Goal: Information Seeking & Learning: Check status

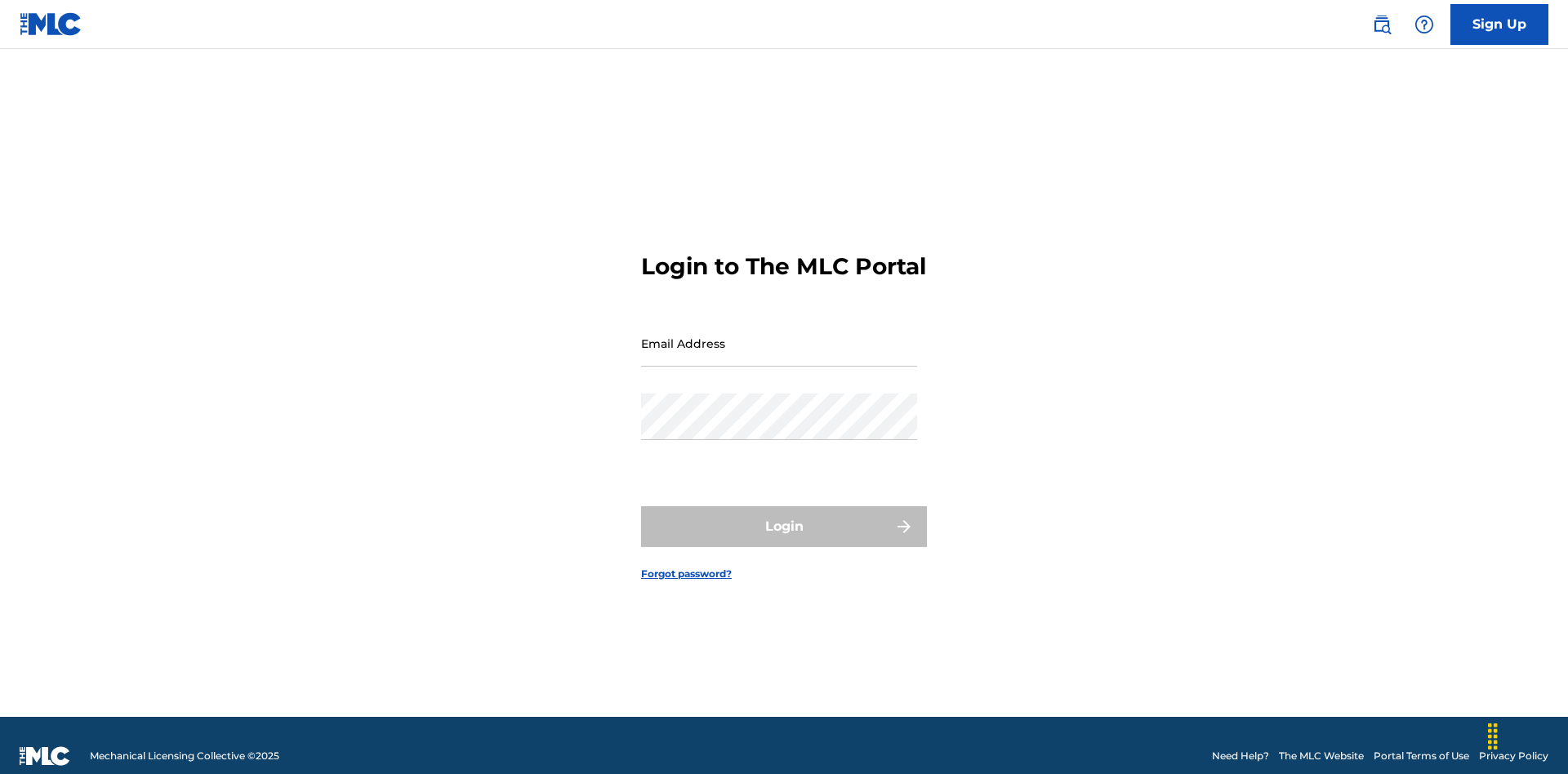
scroll to position [21, 0]
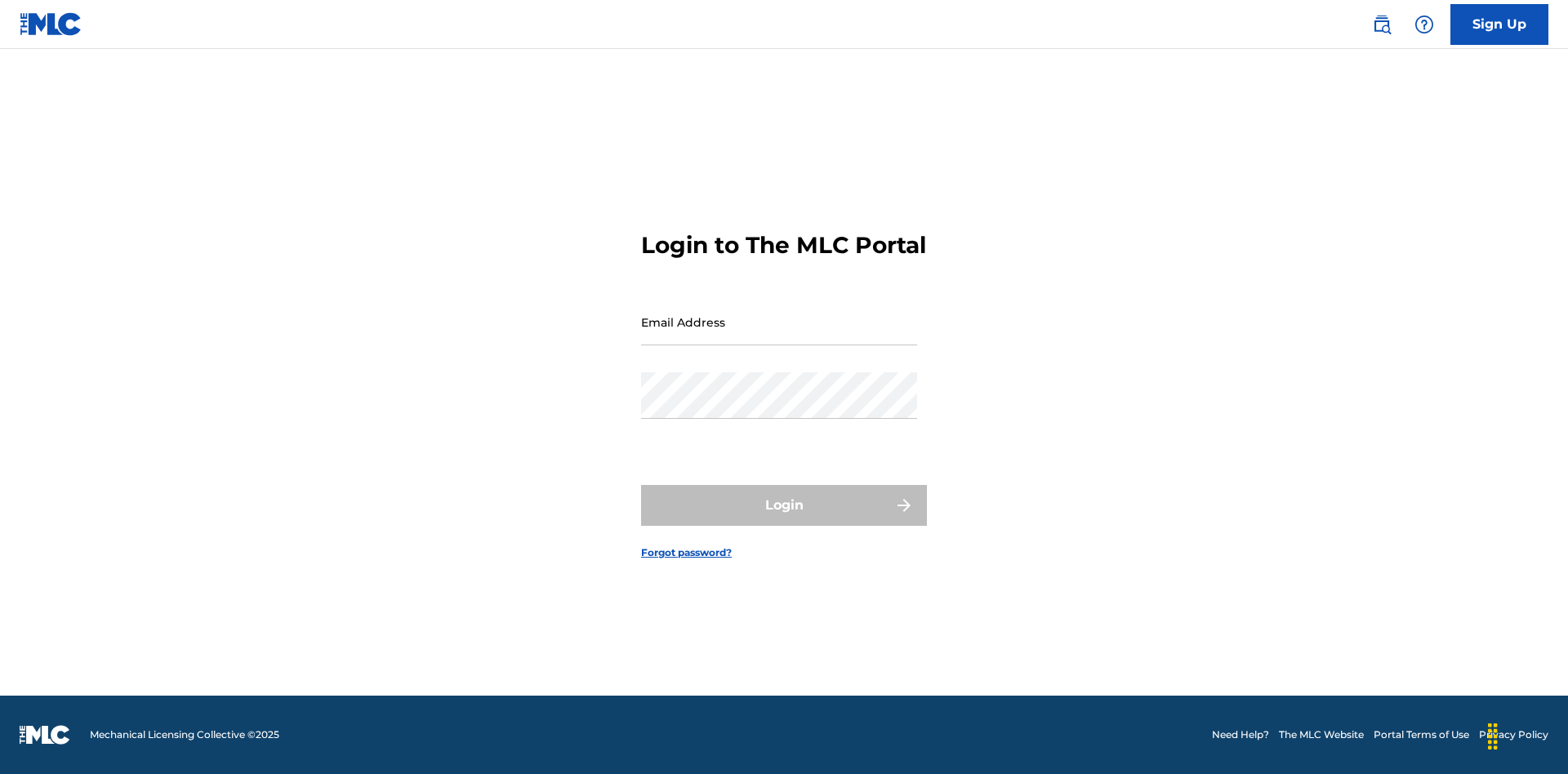
click at [779, 335] on input "Email Address" at bounding box center [779, 322] width 276 height 47
type input "[EMAIL_ADDRESS][DOMAIN_NAME]"
click at [784, 519] on button "Login" at bounding box center [784, 505] width 286 height 41
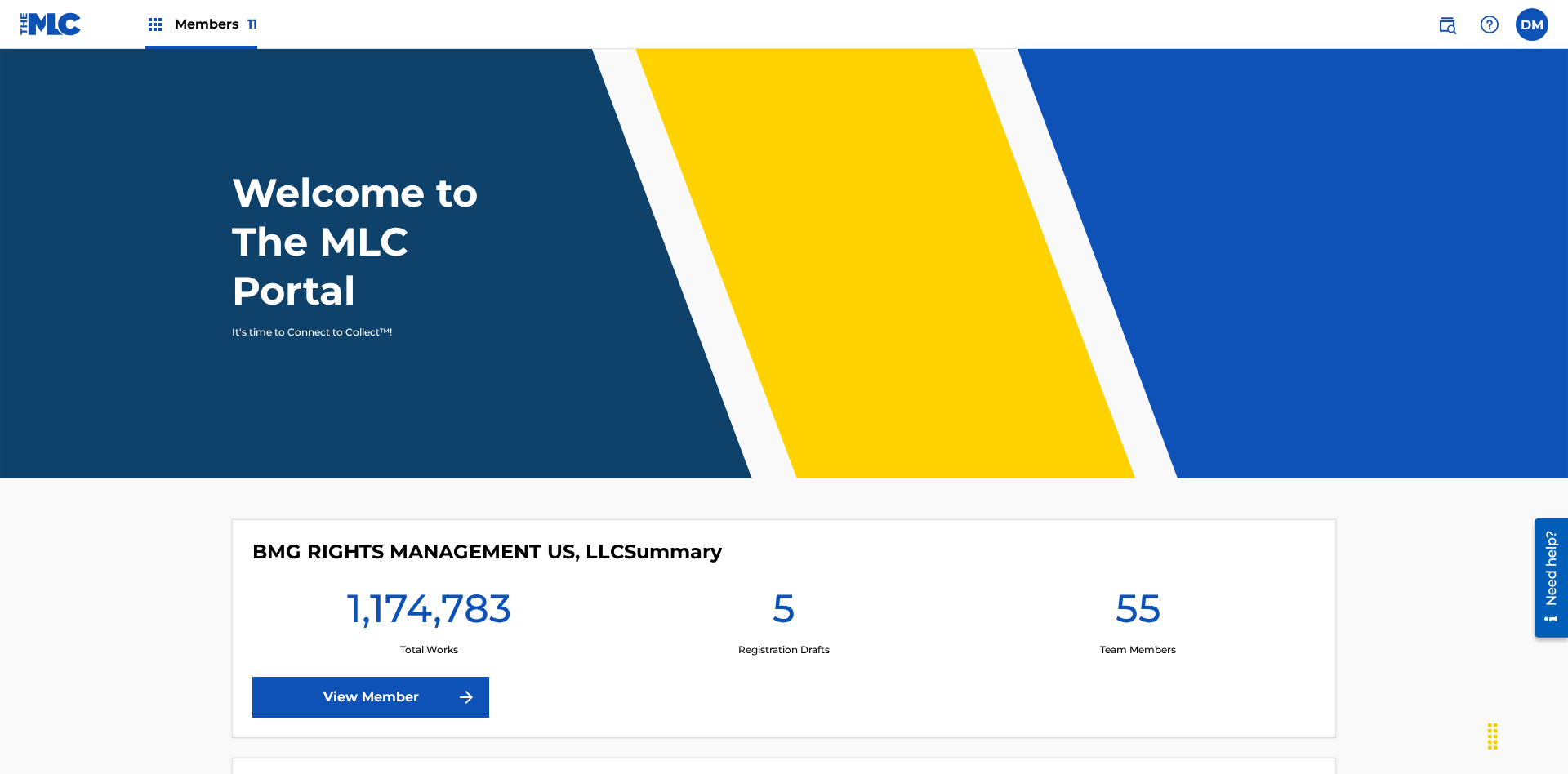
click at [201, 24] on span "Members 11" at bounding box center [216, 24] width 82 height 19
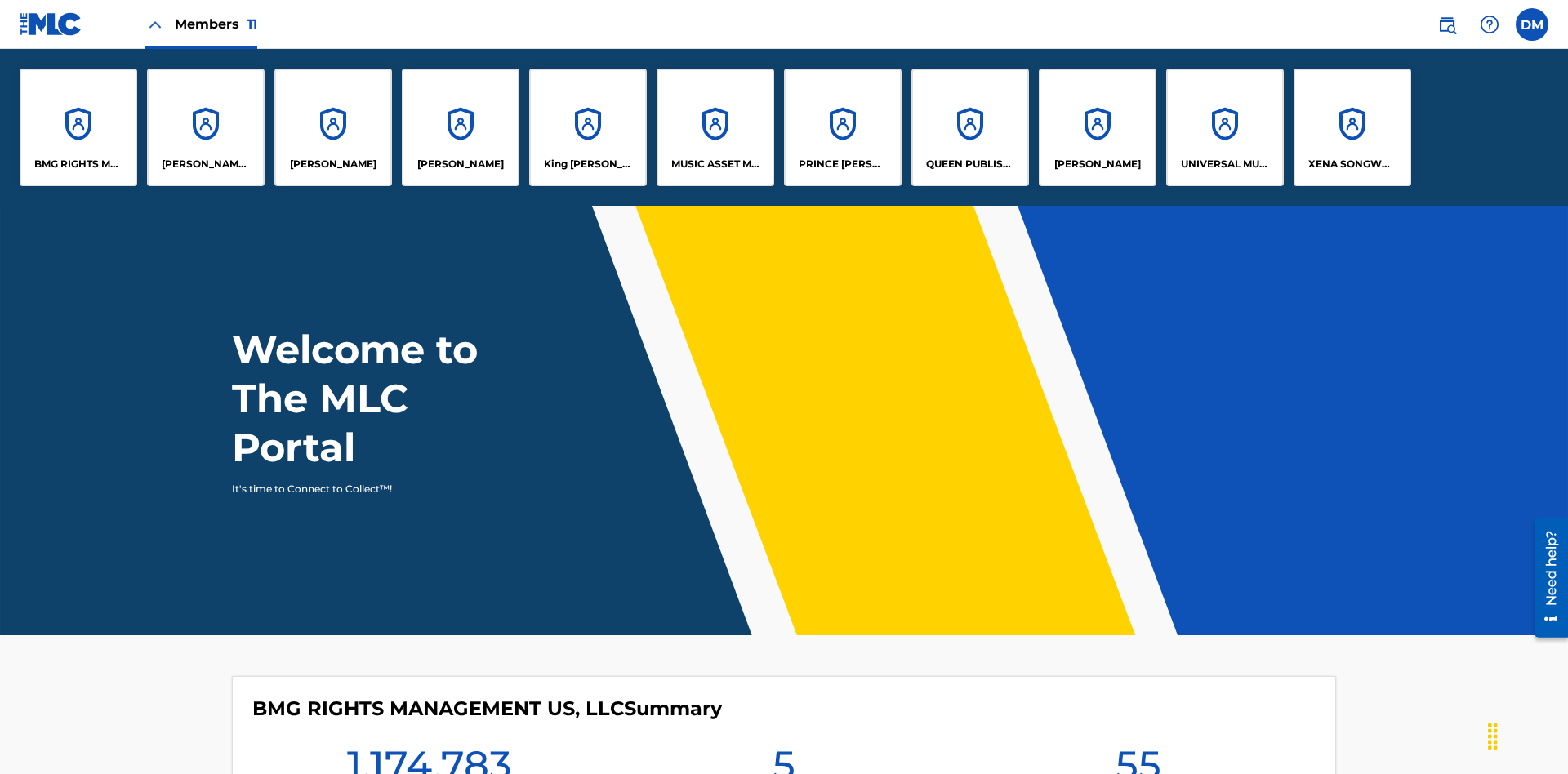
click at [1224, 164] on p "UNIVERSAL MUSIC PUB GROUP" at bounding box center [1225, 164] width 89 height 15
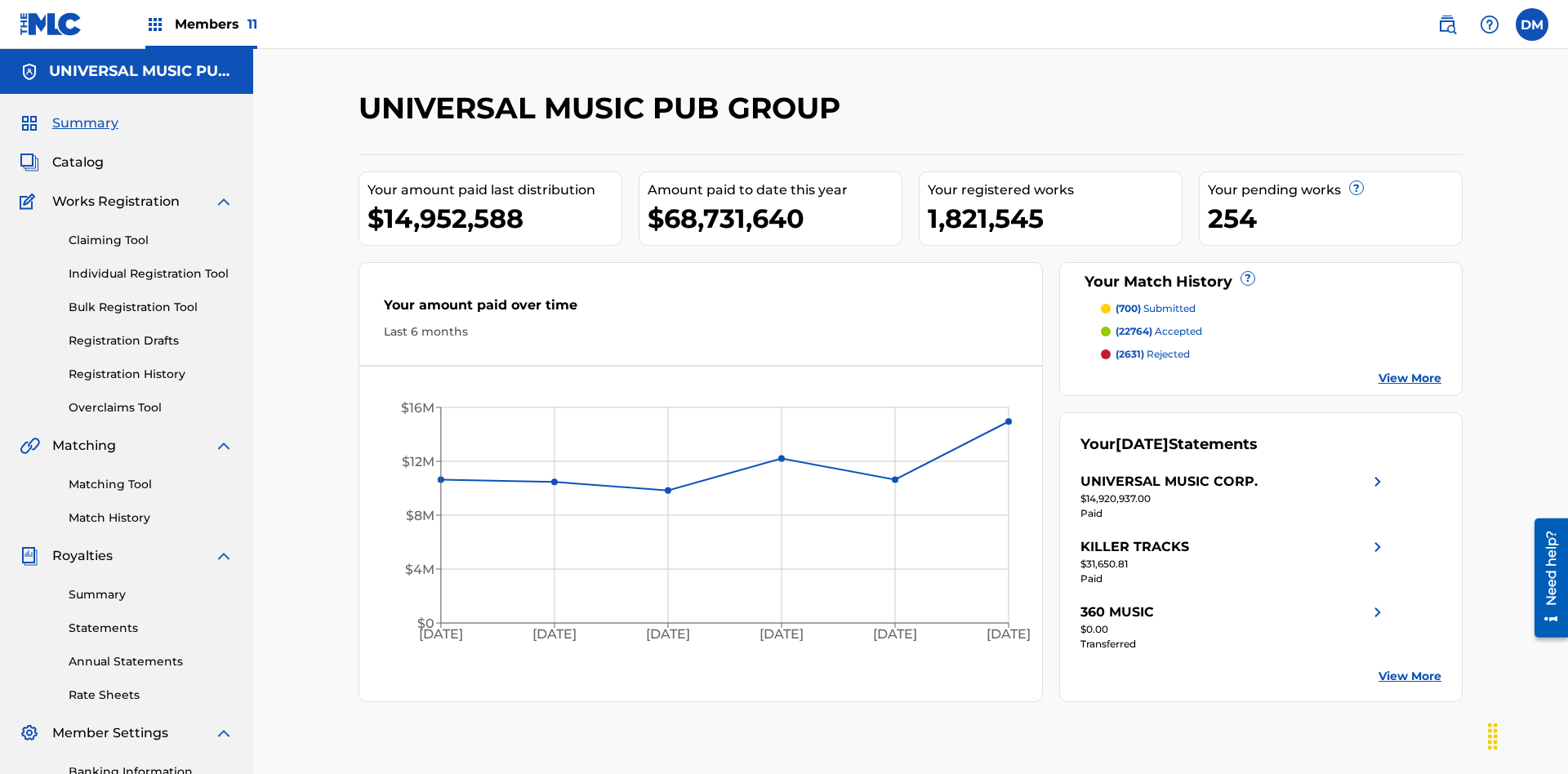
click at [151, 366] on link "Registration History" at bounding box center [150, 374] width 165 height 17
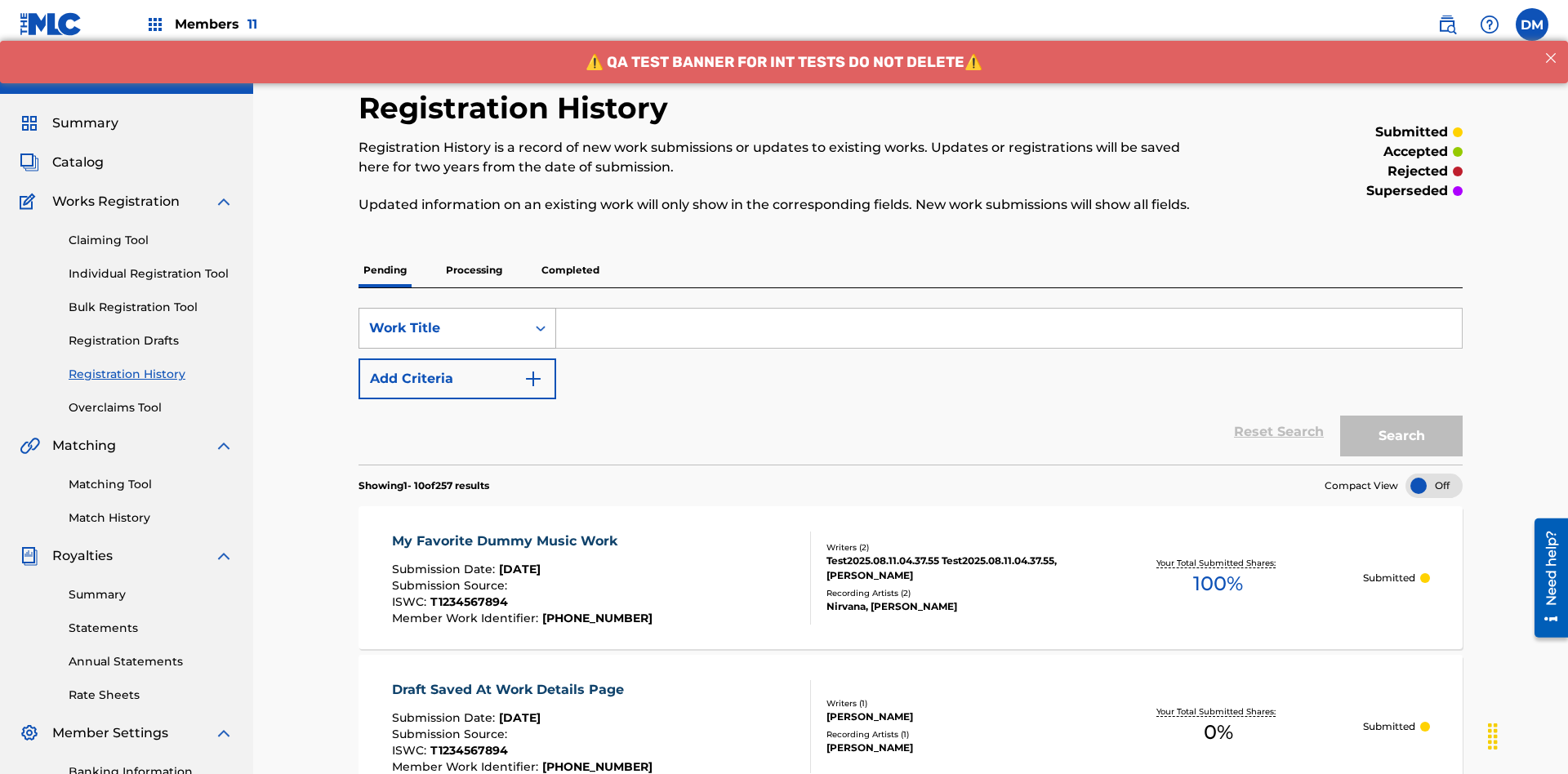
click at [442, 318] on div "Work Title" at bounding box center [442, 328] width 147 height 20
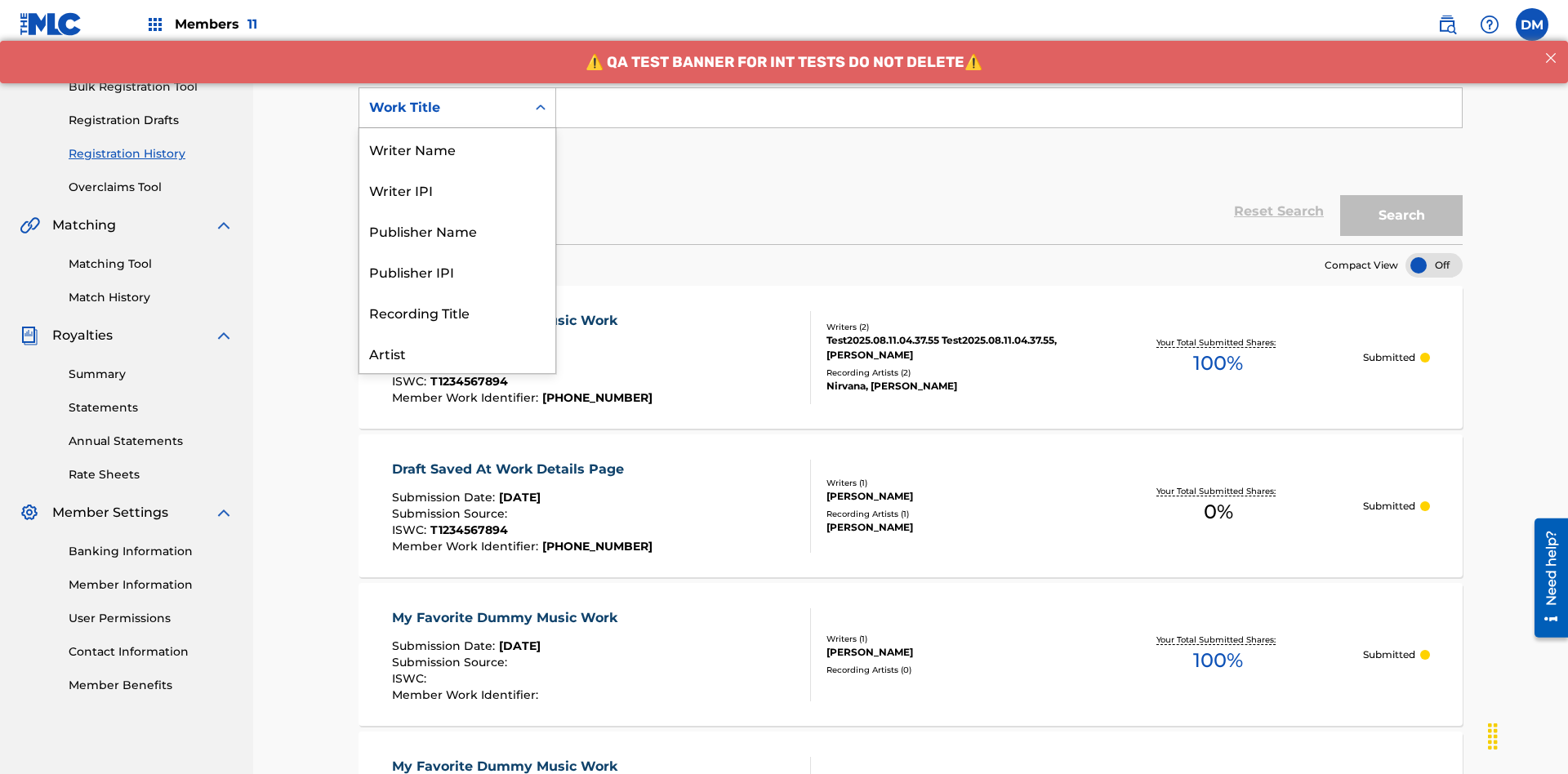
scroll to position [81, 0]
click at [457, 312] on div "ISRC" at bounding box center [457, 312] width 196 height 41
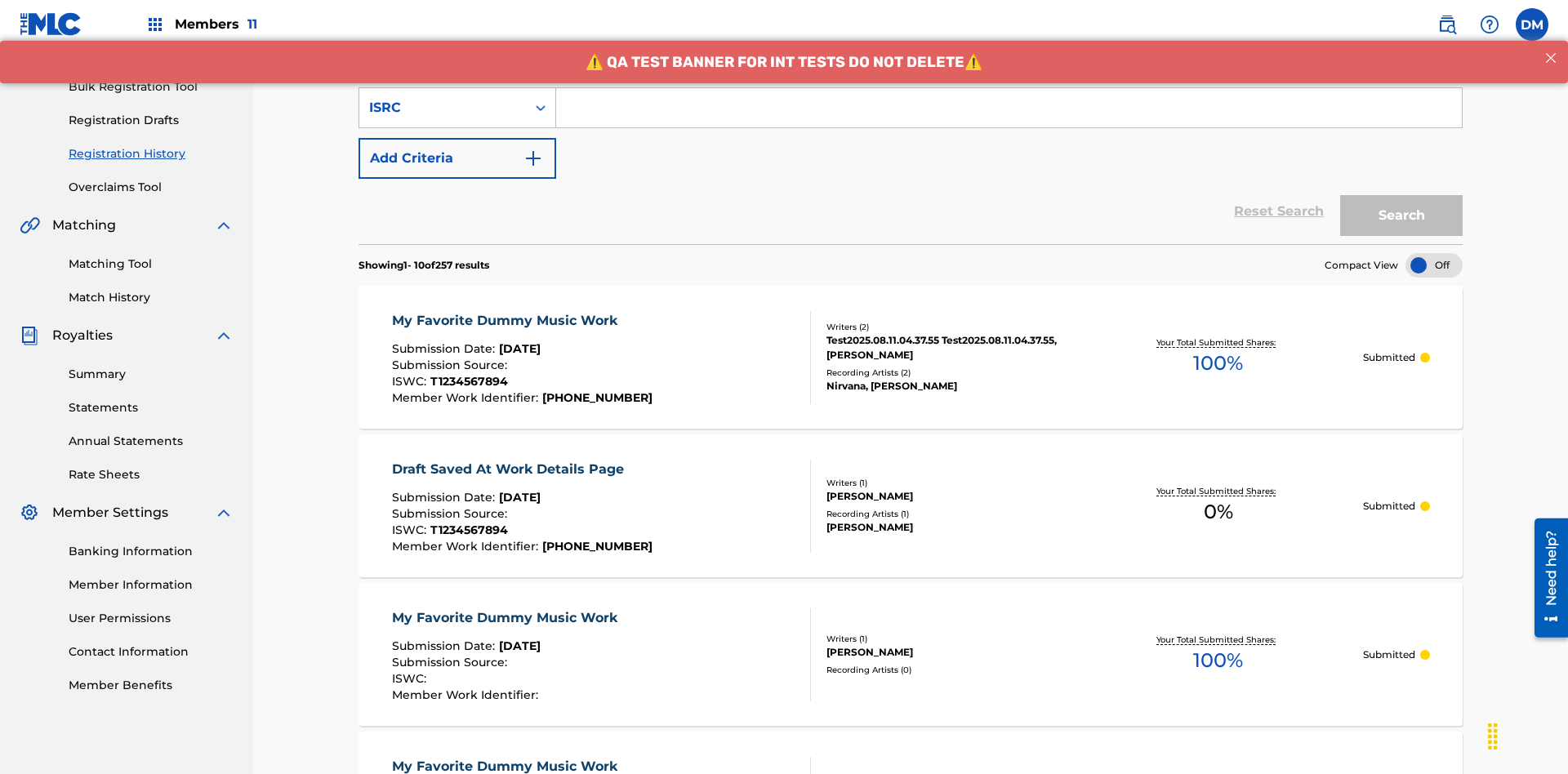
click at [1008, 117] on input "Search Form" at bounding box center [1009, 108] width 906 height 39
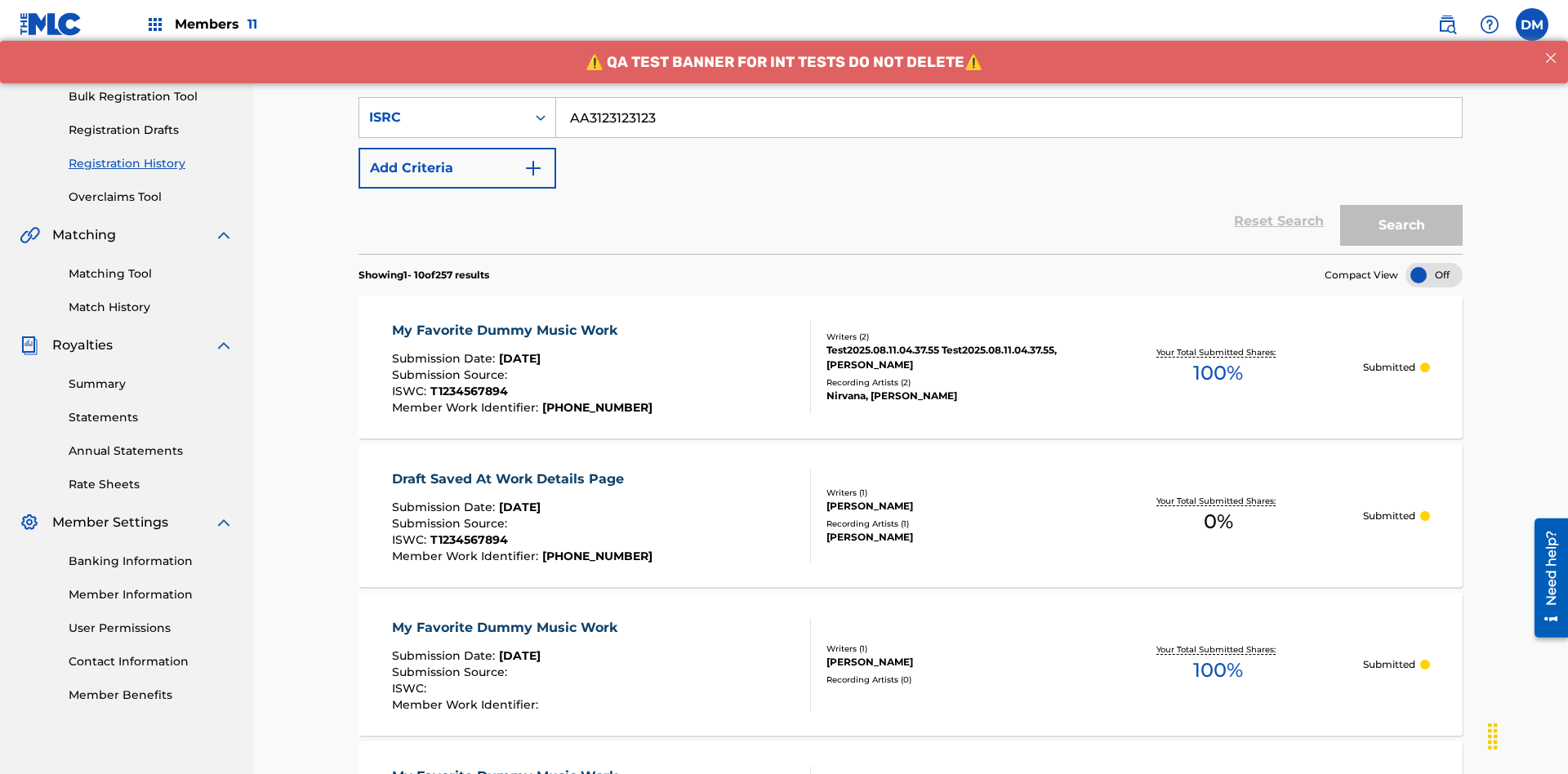
type input "AA3123123123"
click at [1401, 205] on button "Search" at bounding box center [1400, 225] width 122 height 41
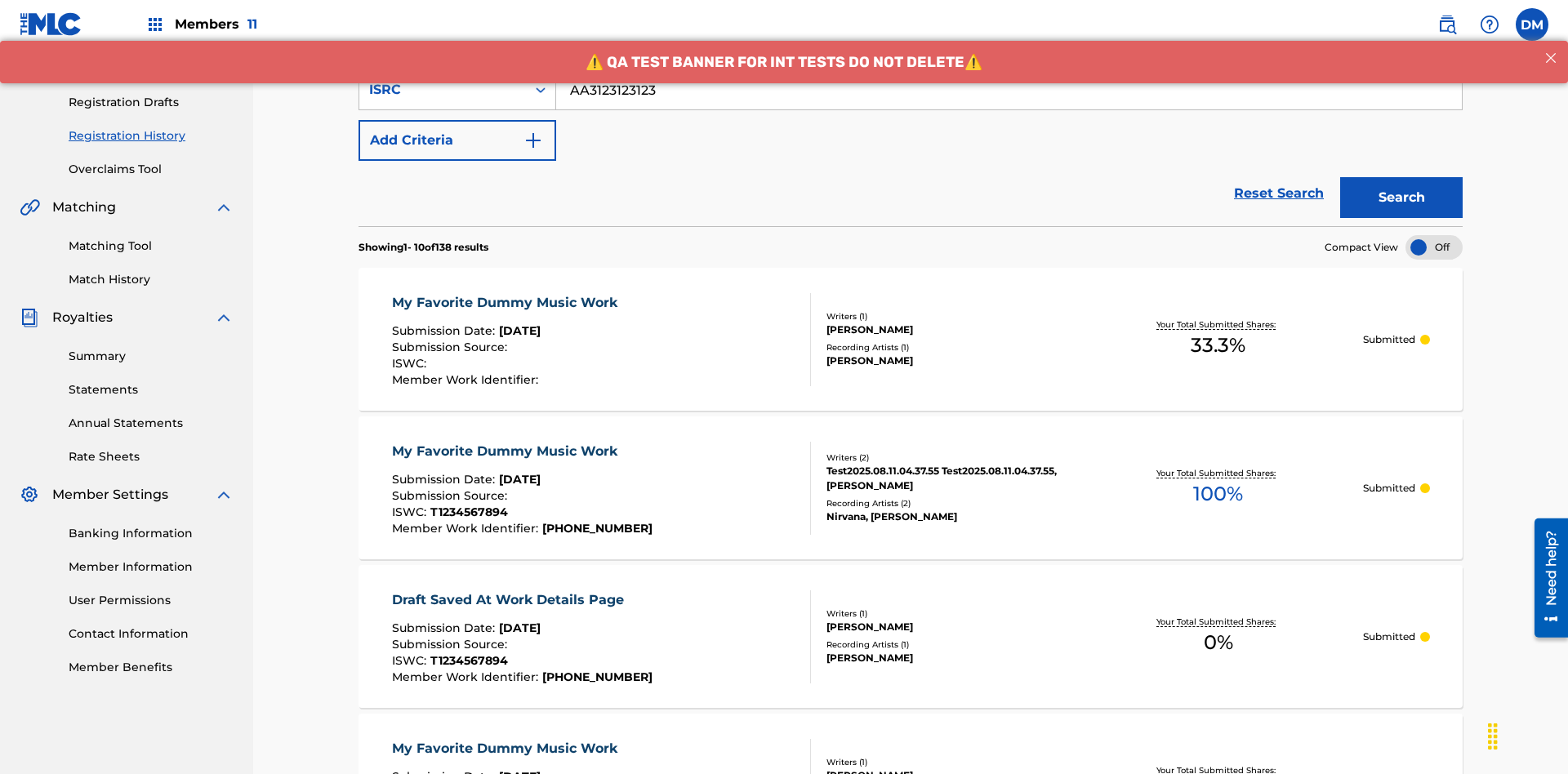
scroll to position [375, 0]
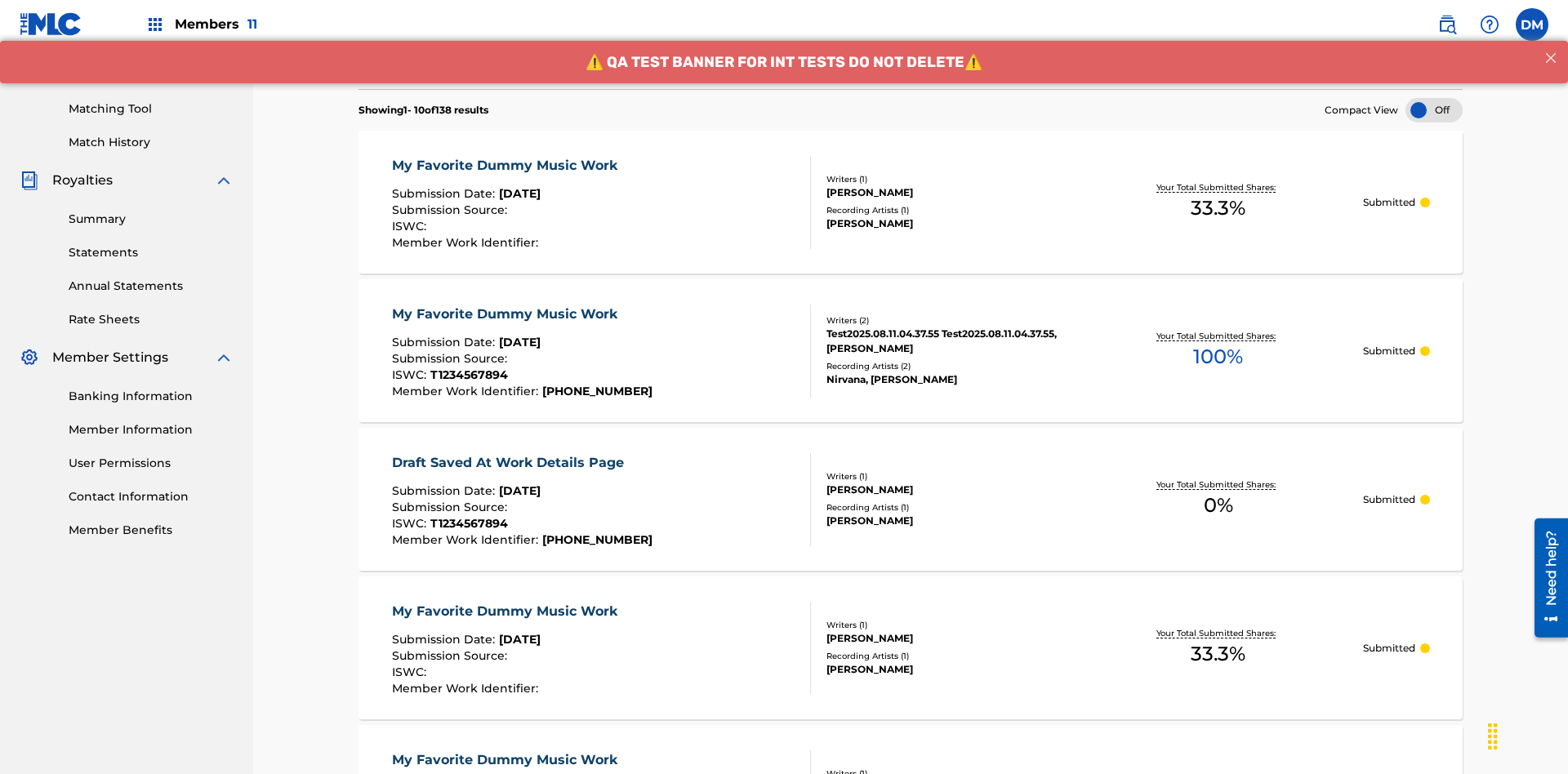
click at [506, 156] on div "My Favorite Dummy Music Work" at bounding box center [509, 166] width 233 height 20
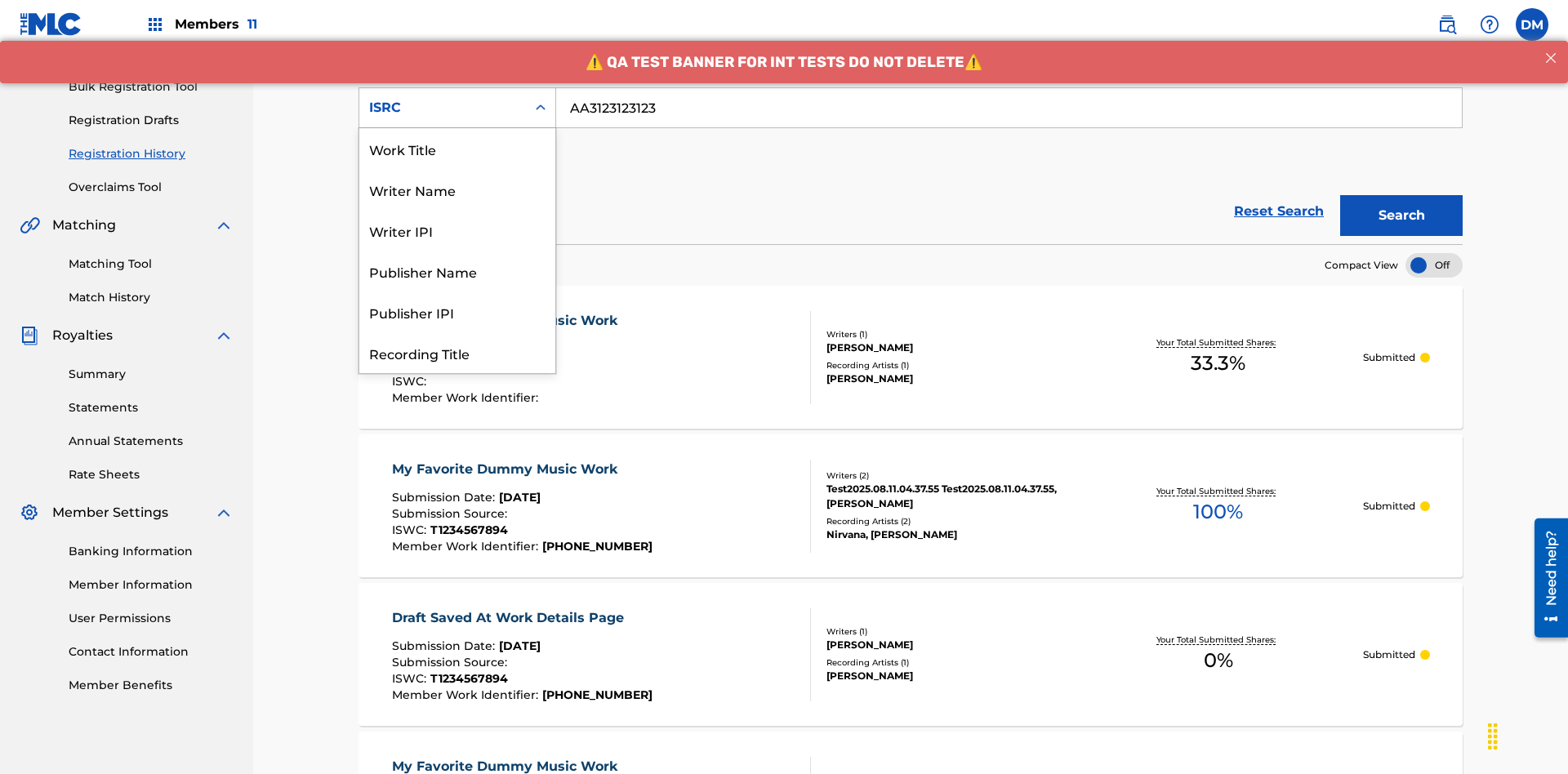
scroll to position [81, 0]
click at [457, 271] on div "Recording Title" at bounding box center [457, 271] width 196 height 41
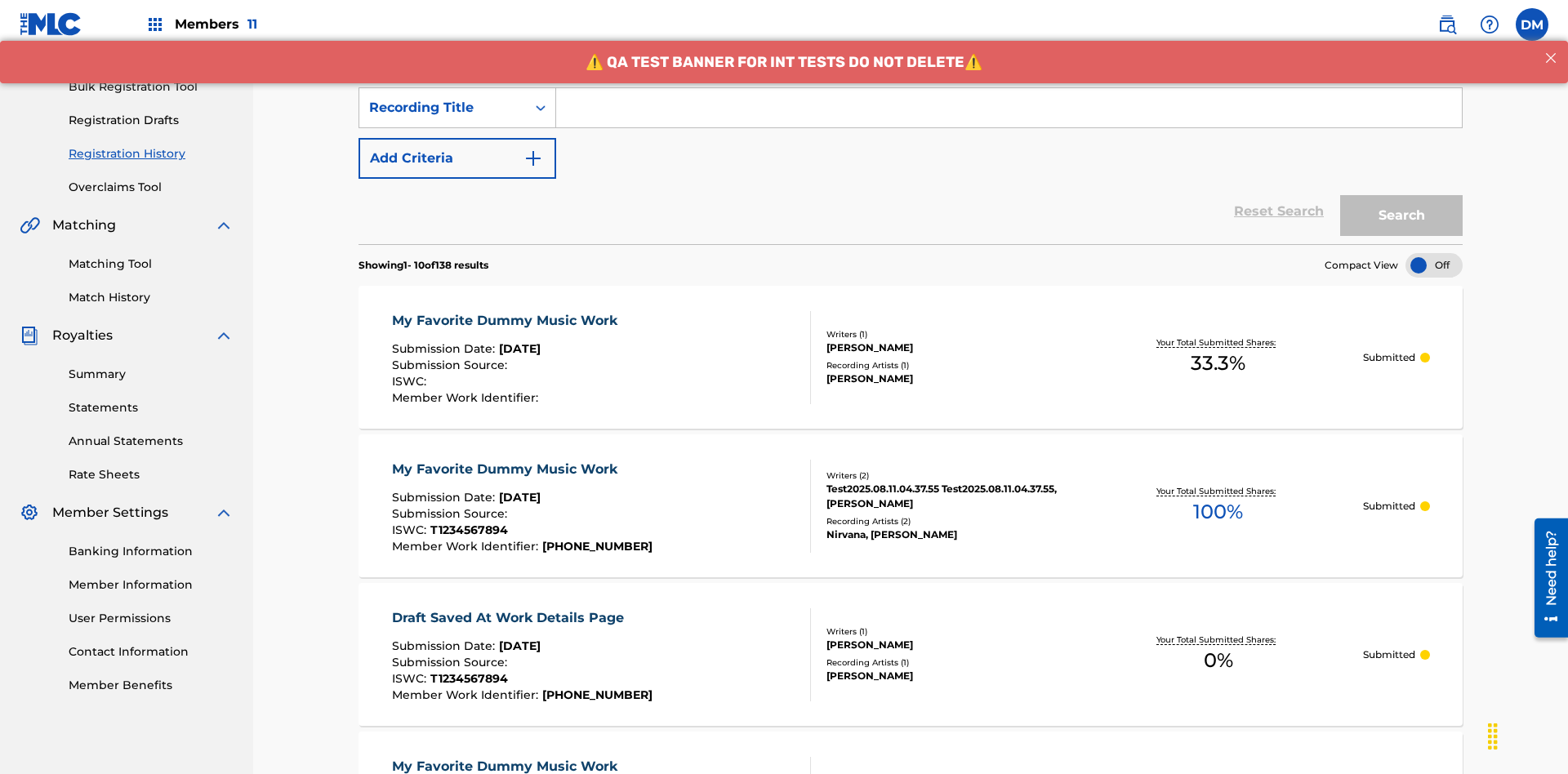
click at [1008, 117] on input "Search Form" at bounding box center [1009, 108] width 906 height 39
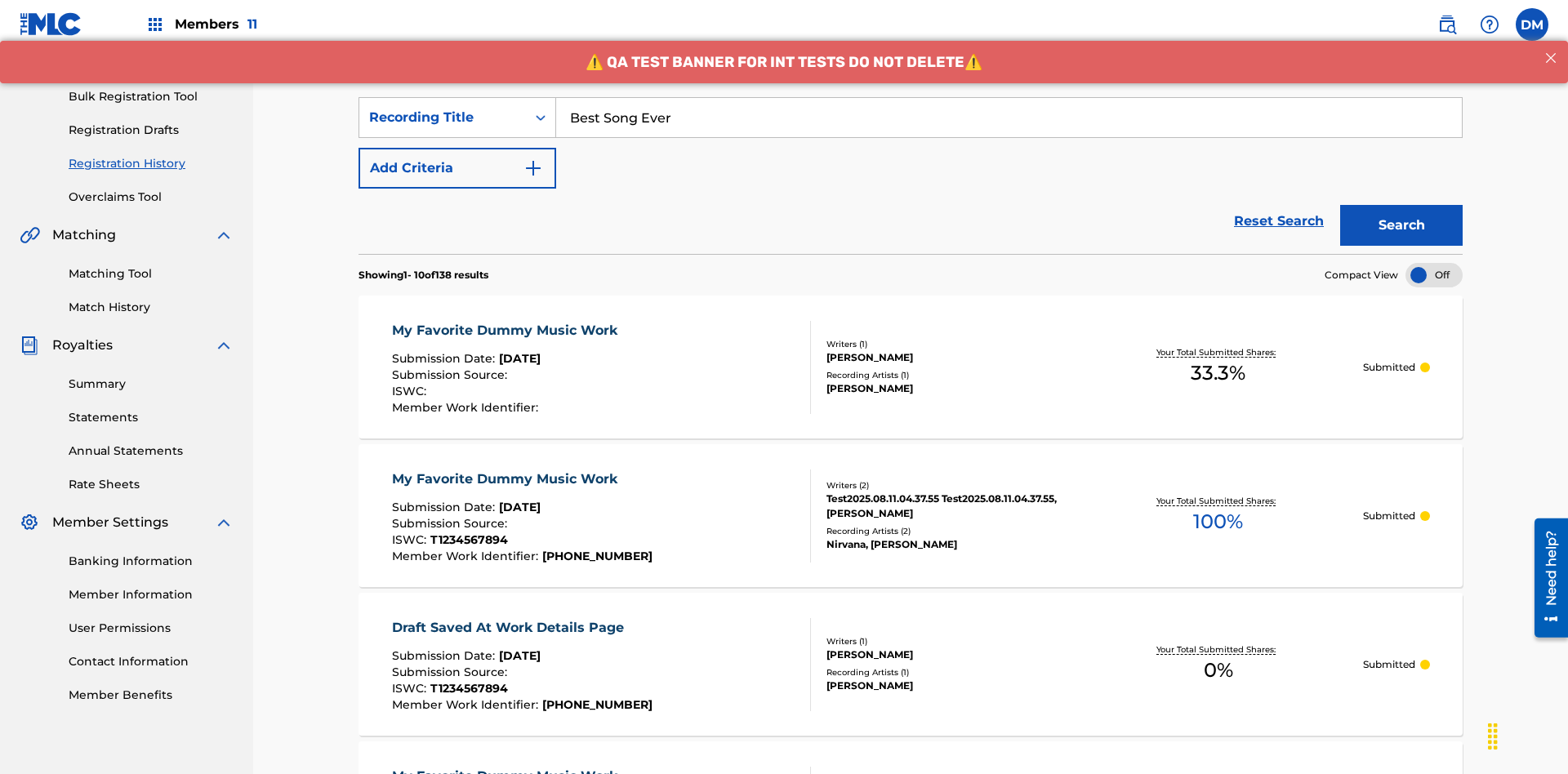
type input "Best Song Ever"
click at [1401, 205] on button "Search" at bounding box center [1400, 225] width 122 height 41
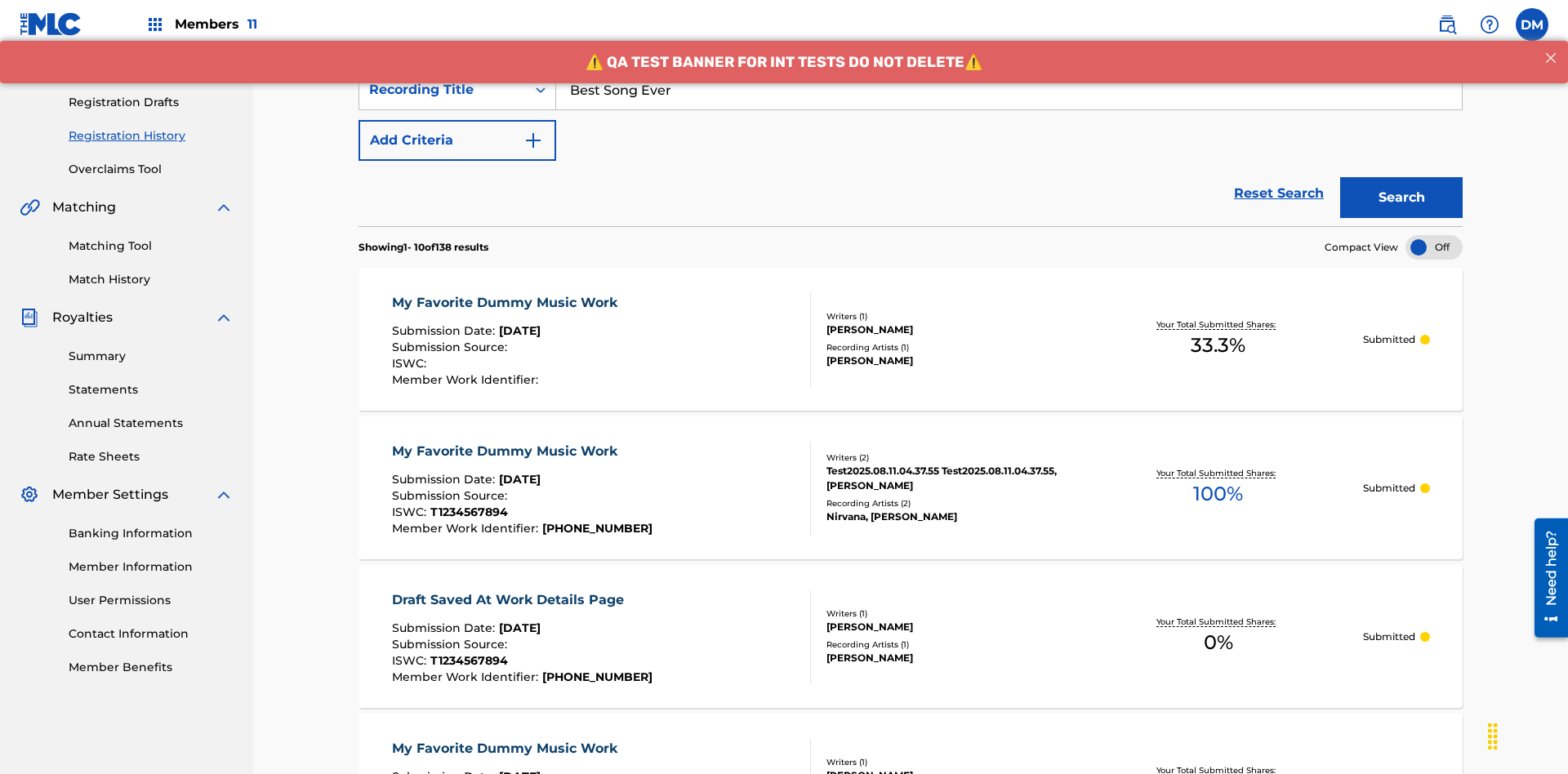
scroll to position [0, 0]
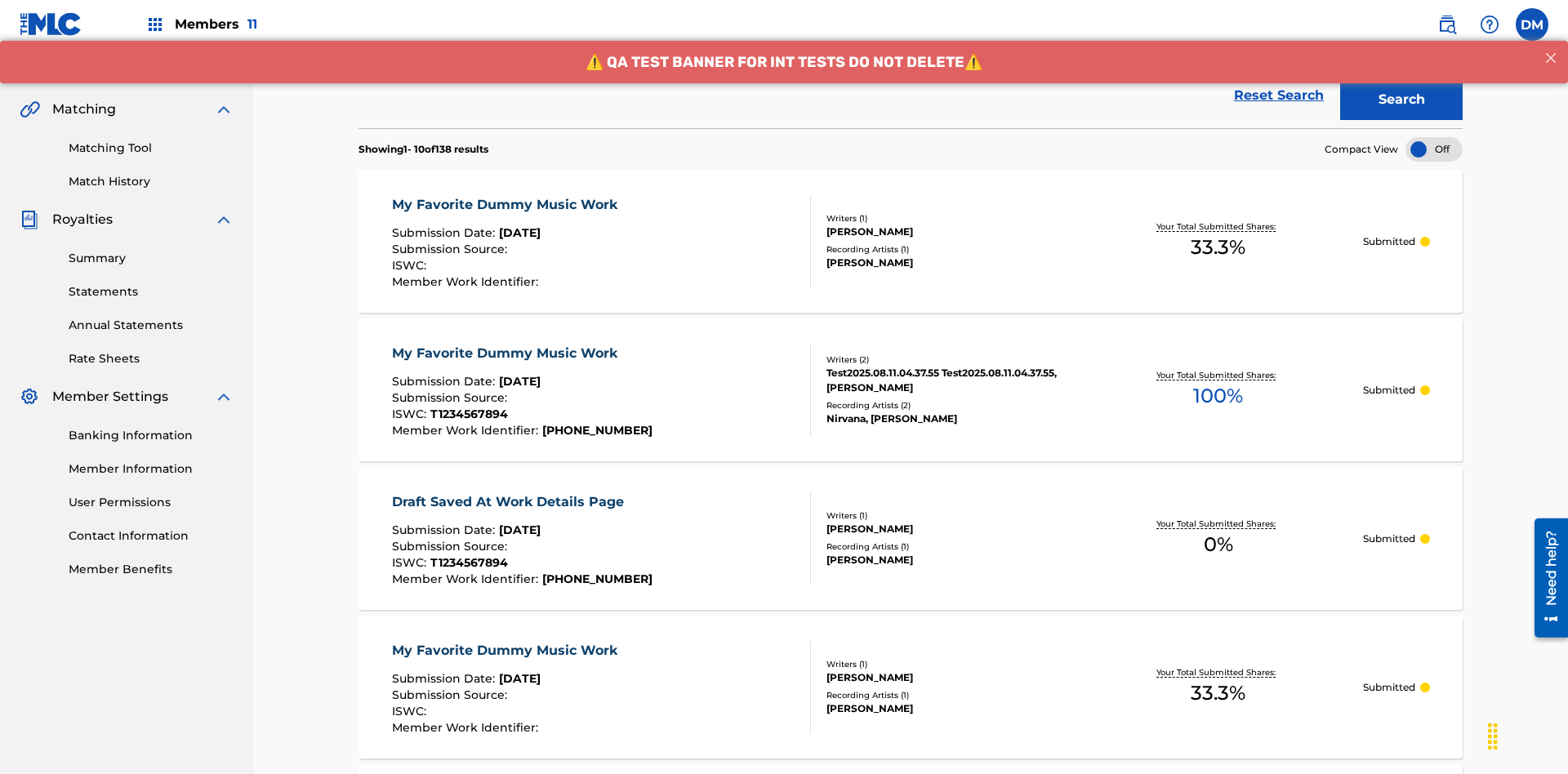
click at [506, 195] on div "My Favorite Dummy Music Work" at bounding box center [509, 205] width 233 height 20
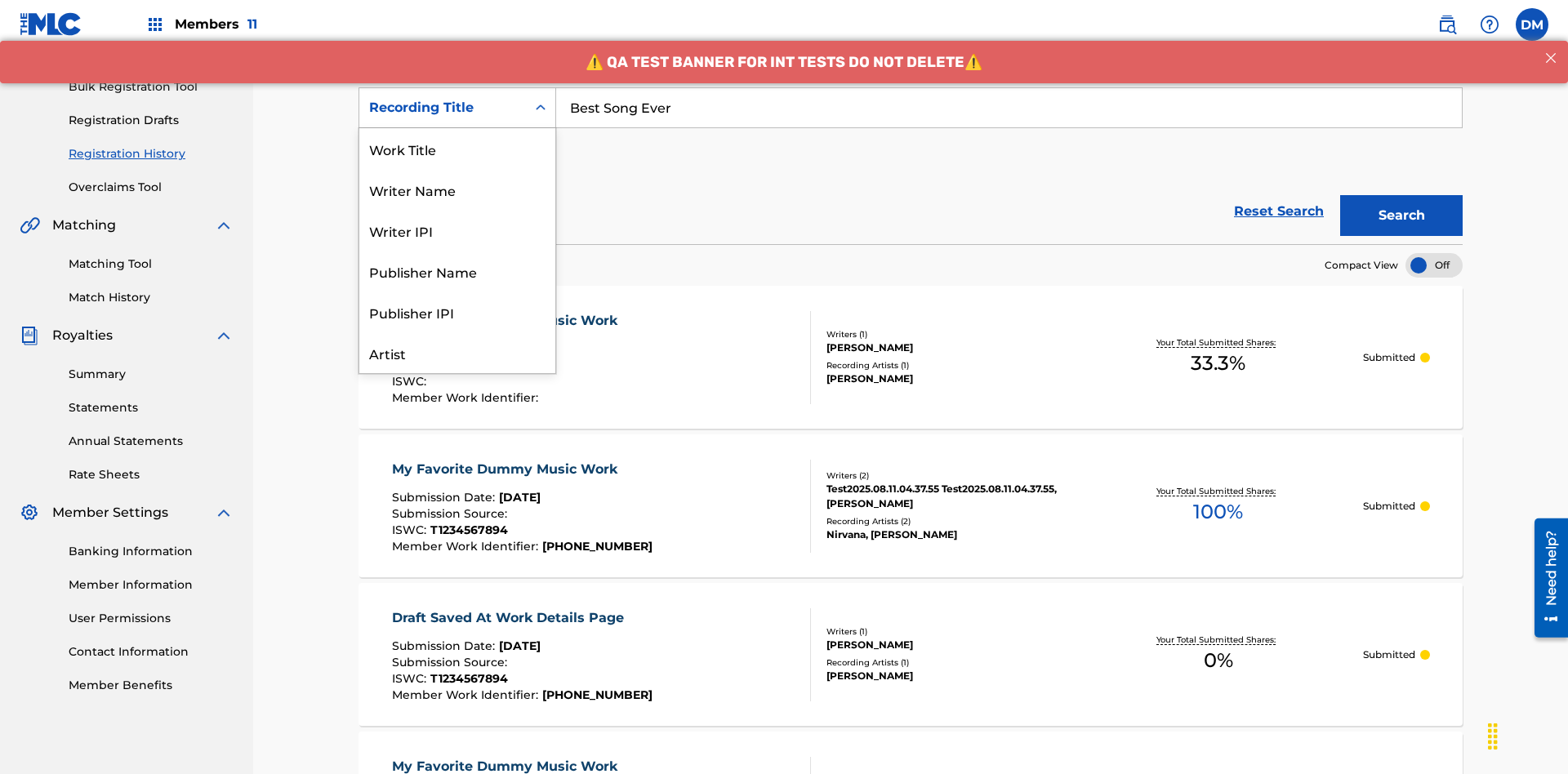
scroll to position [81, 0]
click at [457, 87] on div "Work Title" at bounding box center [457, 67] width 196 height 41
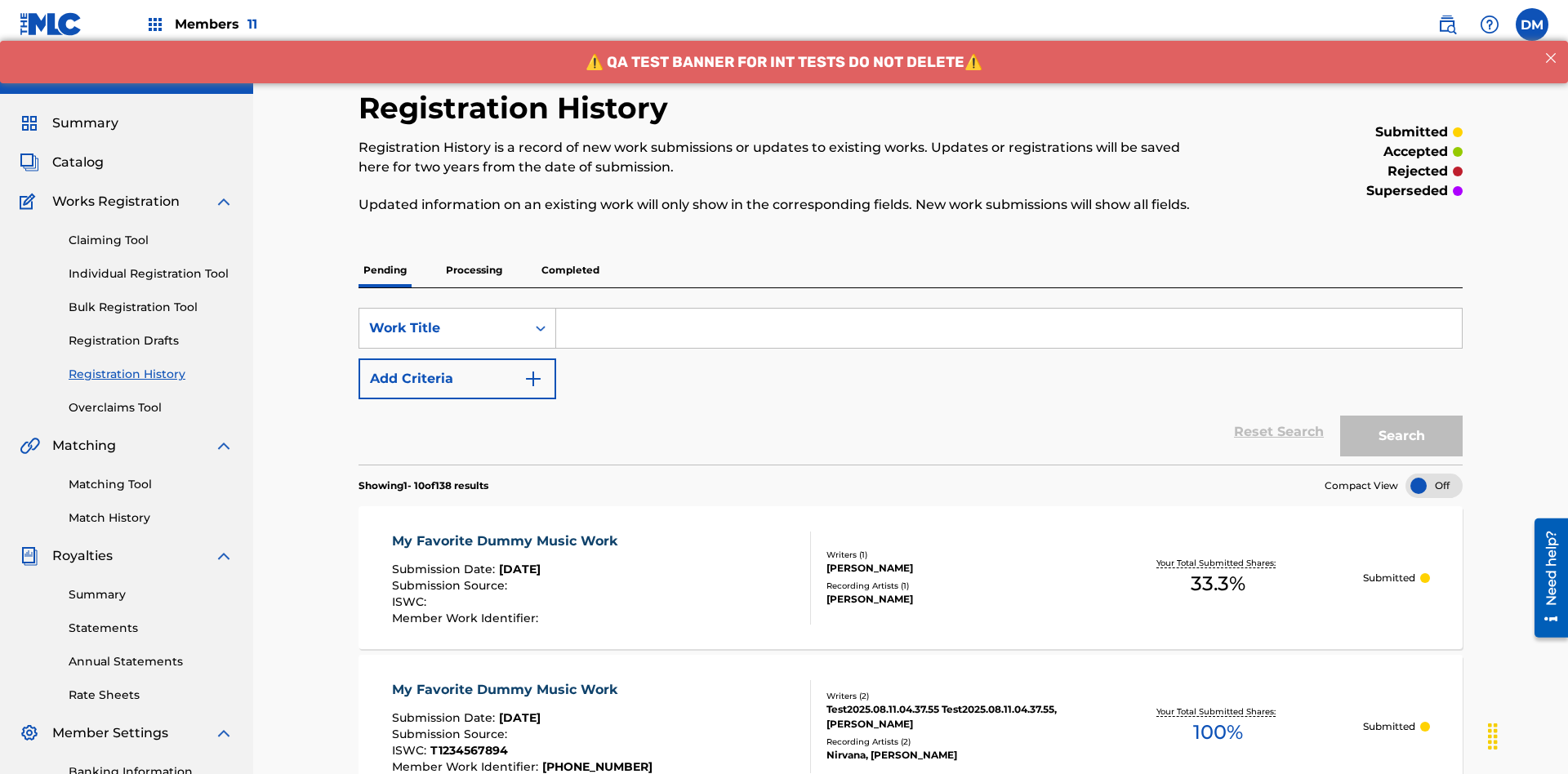
scroll to position [210, 0]
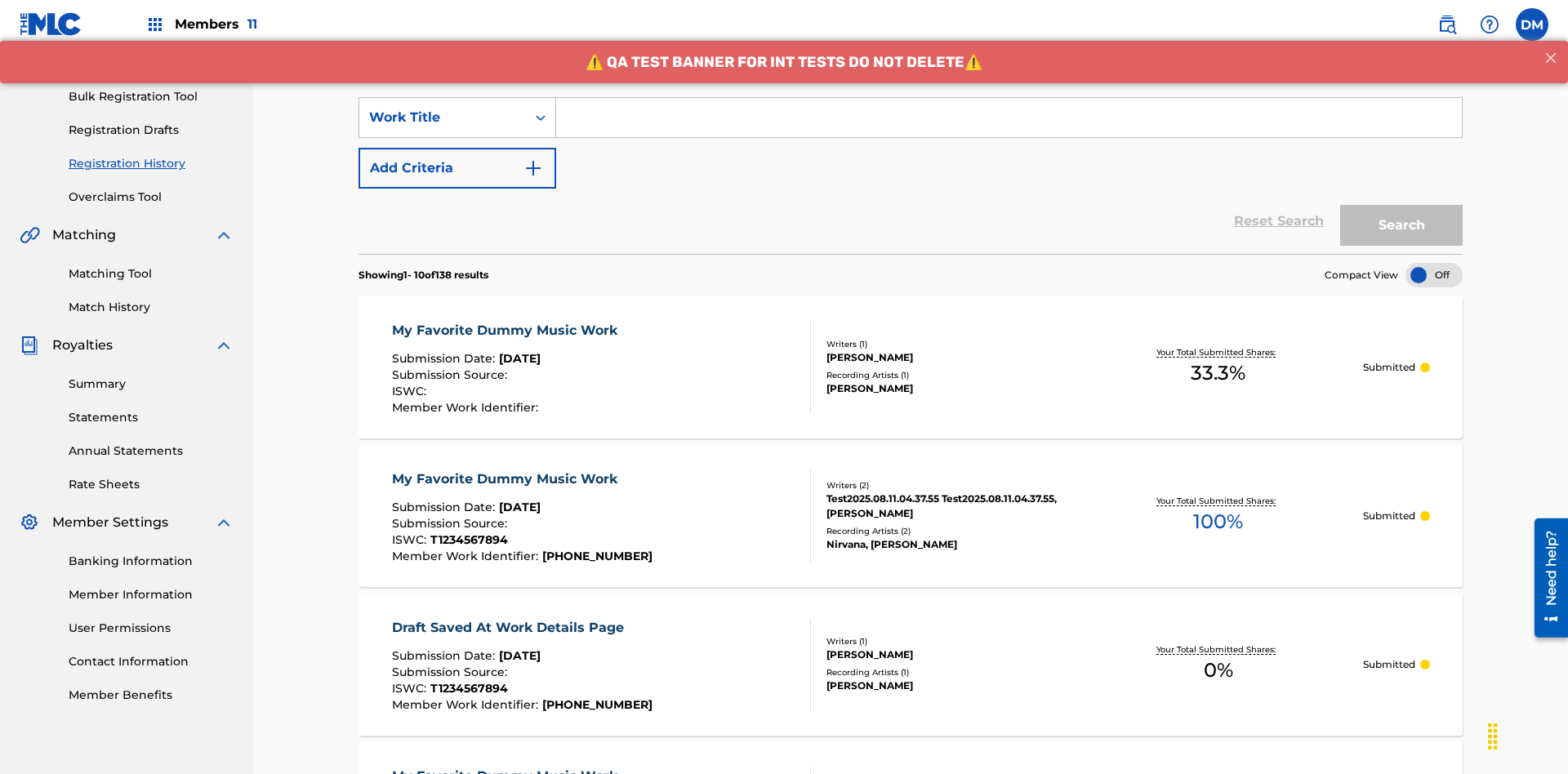
click at [1008, 117] on input "Search Form" at bounding box center [1009, 117] width 906 height 39
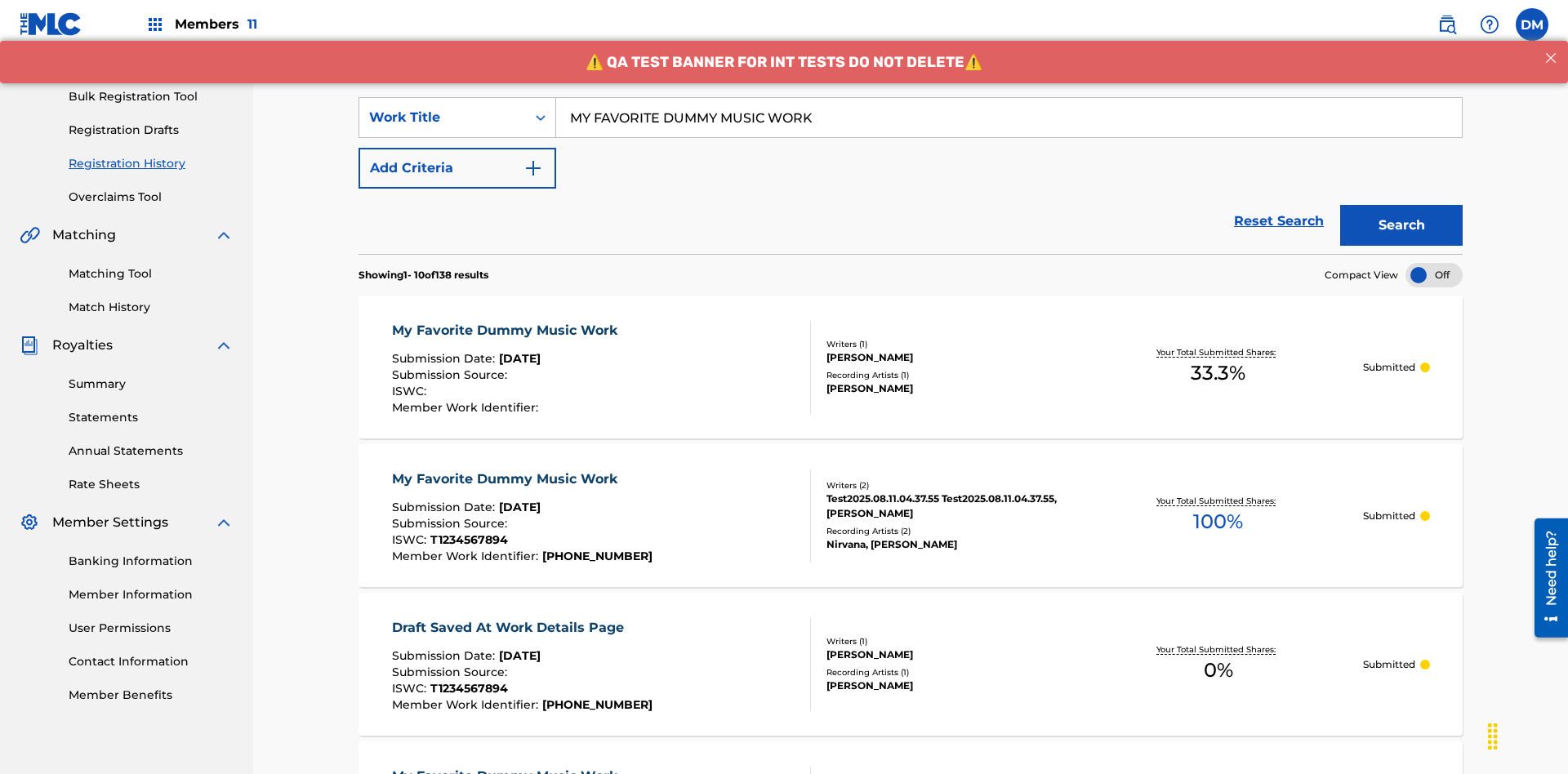
type input "MY FAVORITE DUMMY MUSIC WORK"
click at [1401, 205] on button "Search" at bounding box center [1400, 225] width 122 height 41
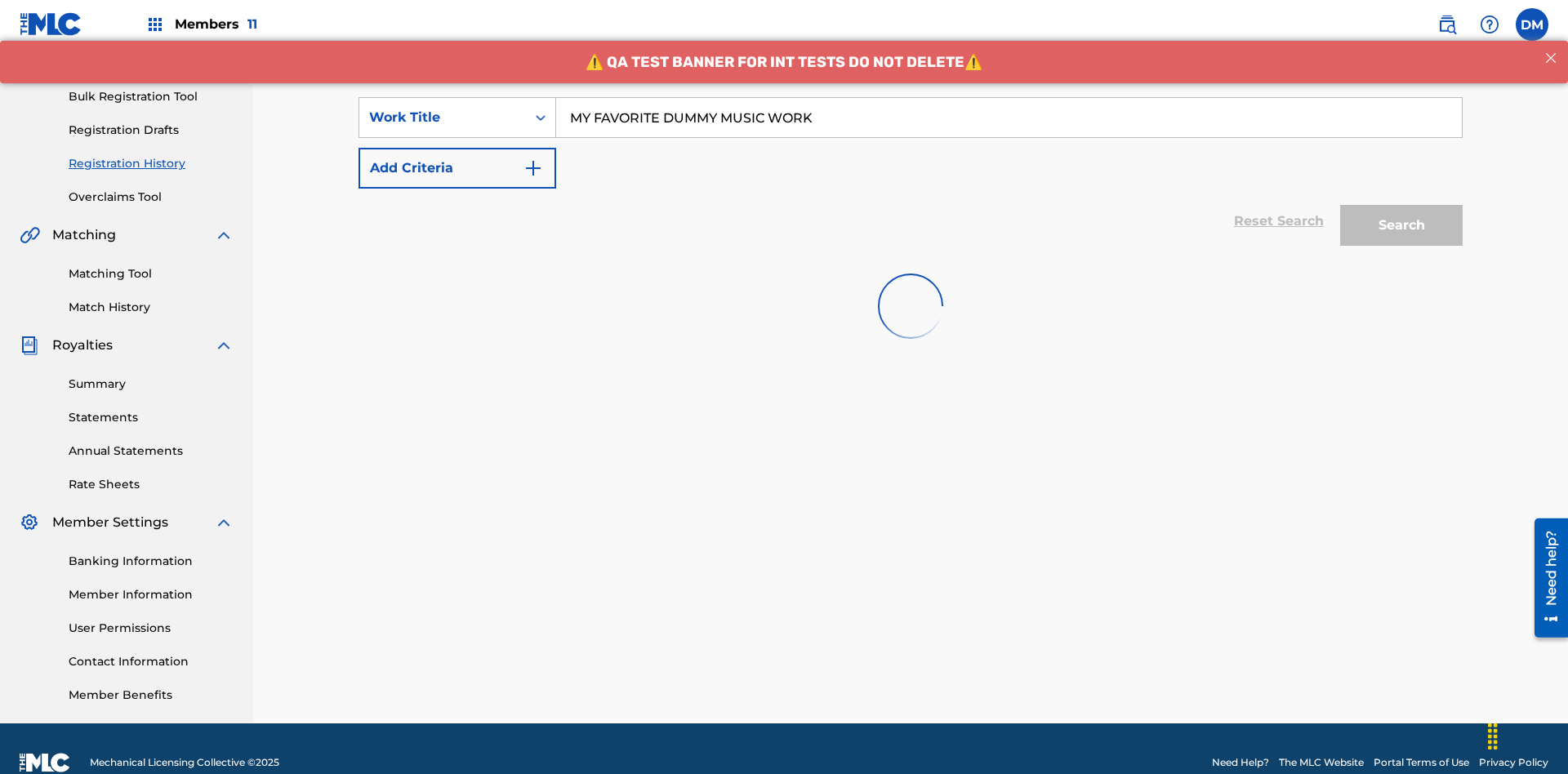
scroll to position [238, 0]
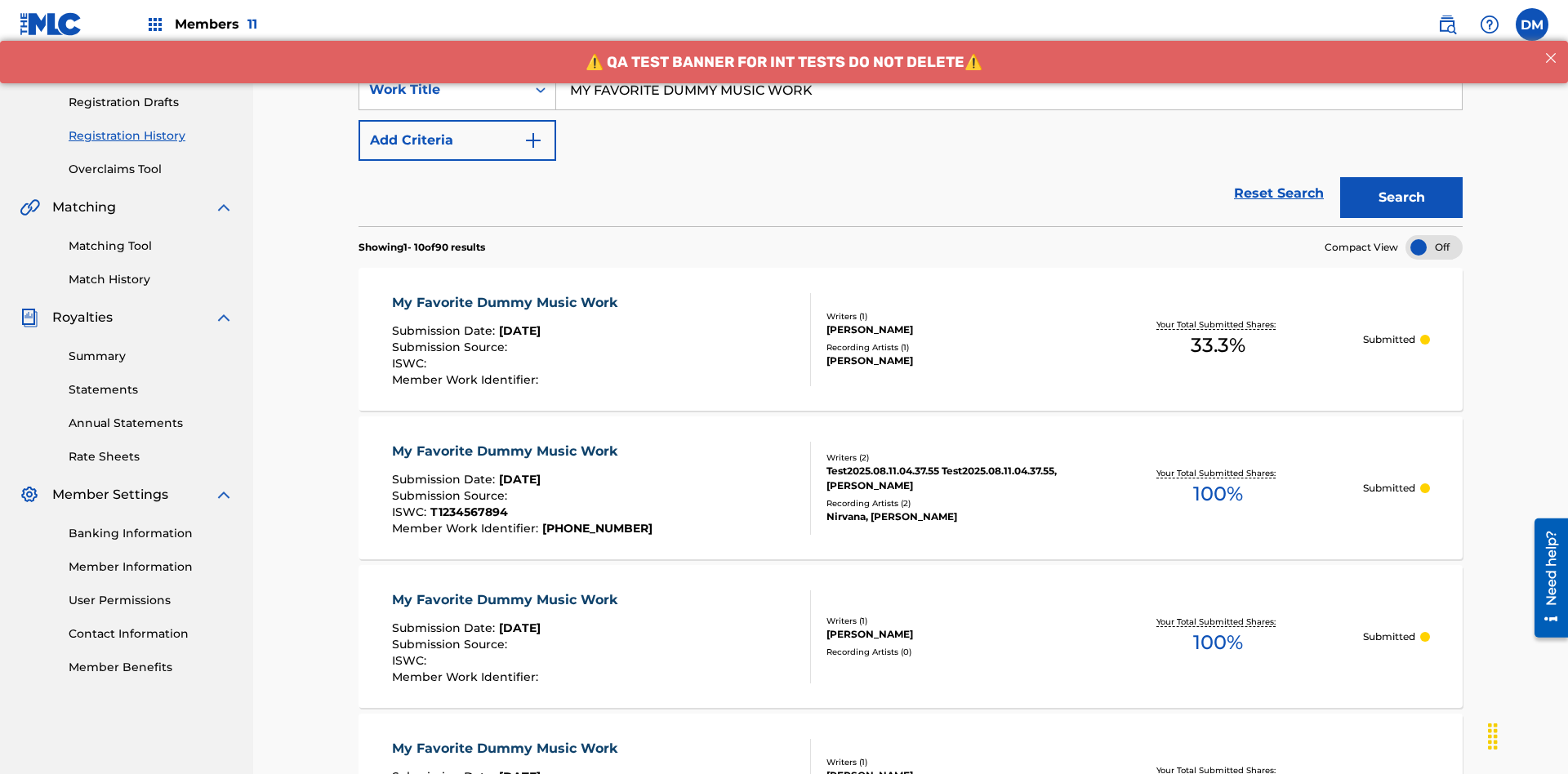
click at [506, 293] on div "My Favorite Dummy Music Work" at bounding box center [509, 303] width 233 height 20
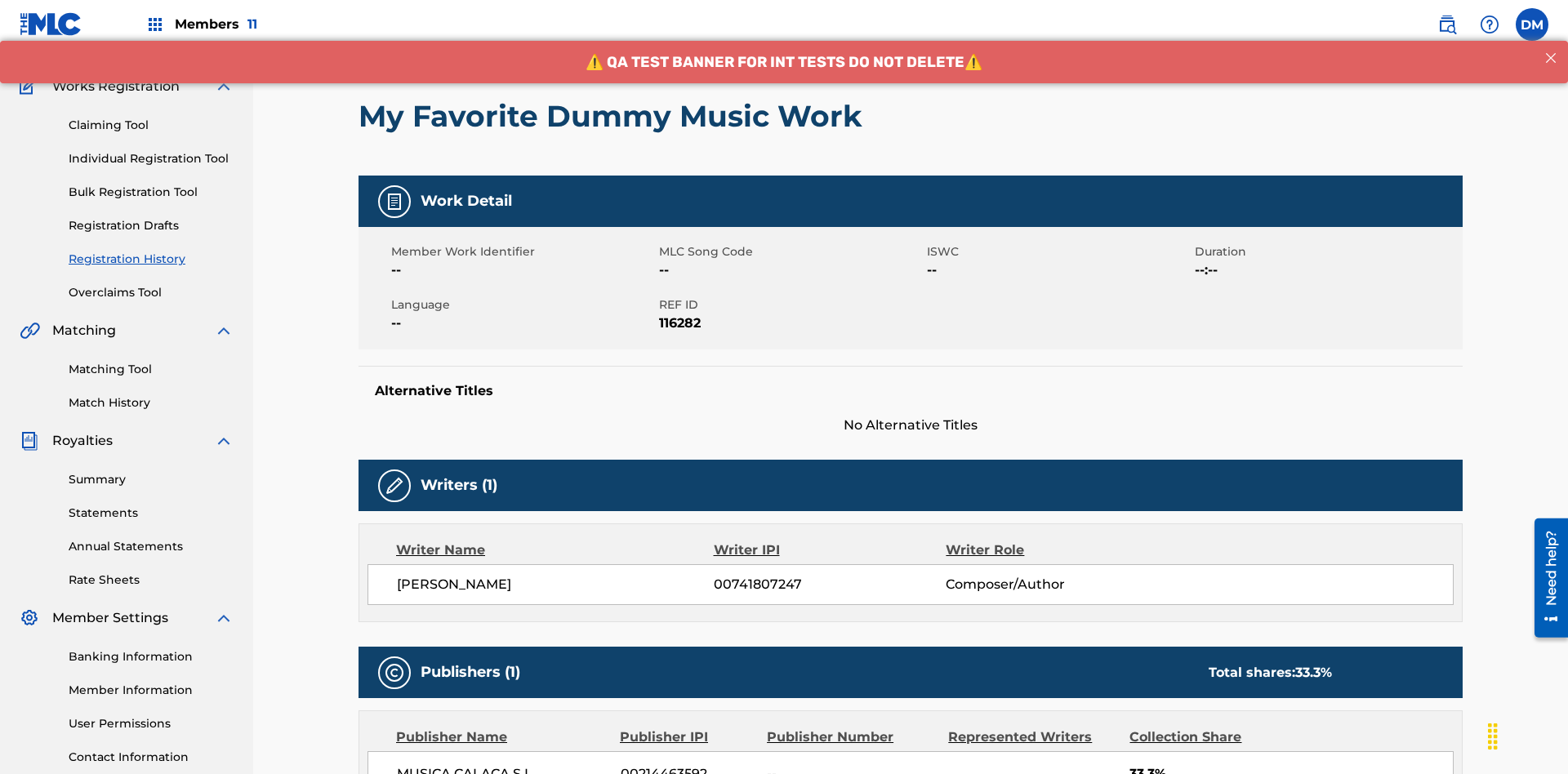
click at [408, 36] on button "< Back" at bounding box center [407, 16] width 98 height 41
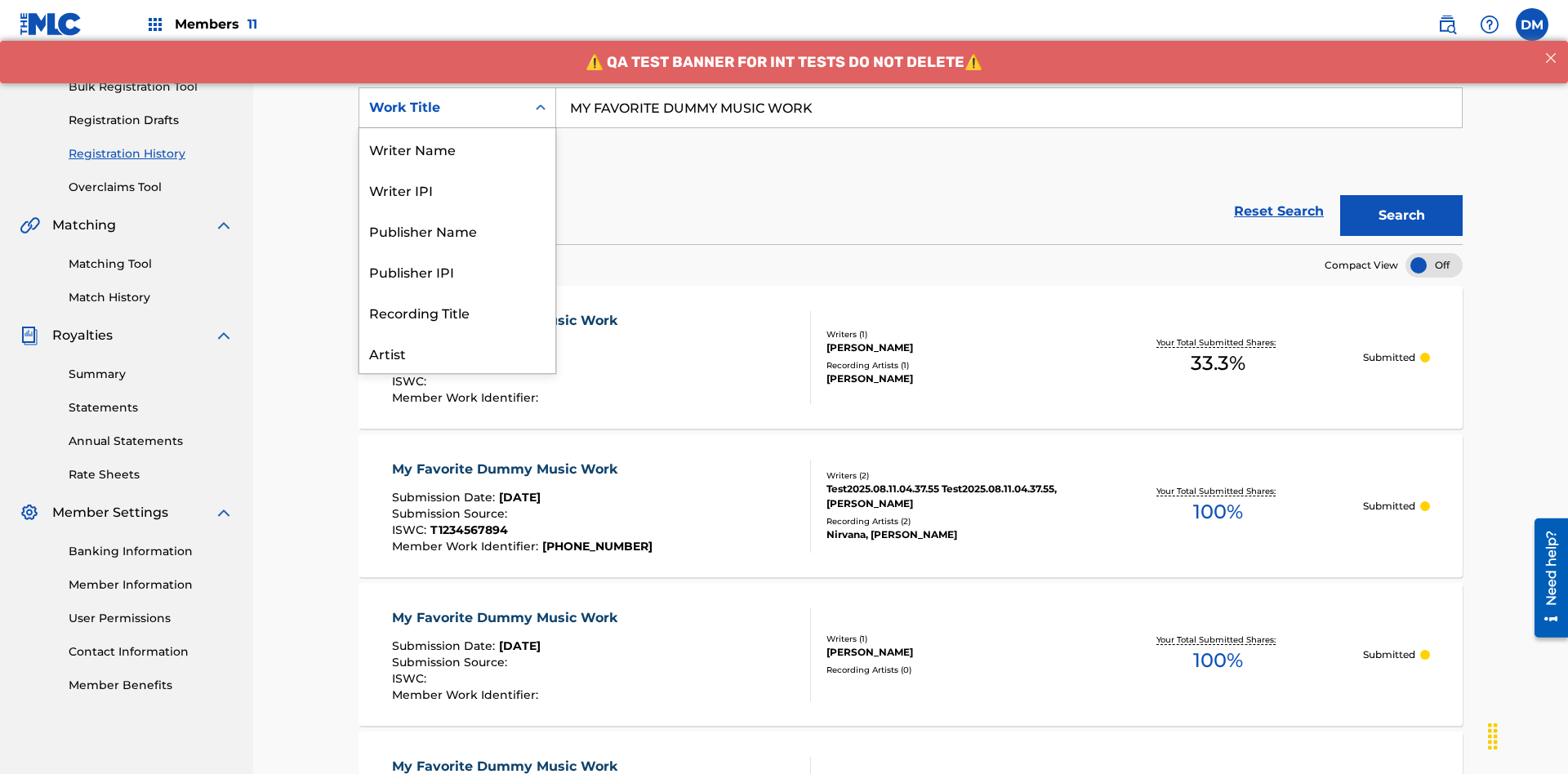
scroll to position [81, 0]
click at [457, 87] on div "Writer Name" at bounding box center [457, 67] width 196 height 41
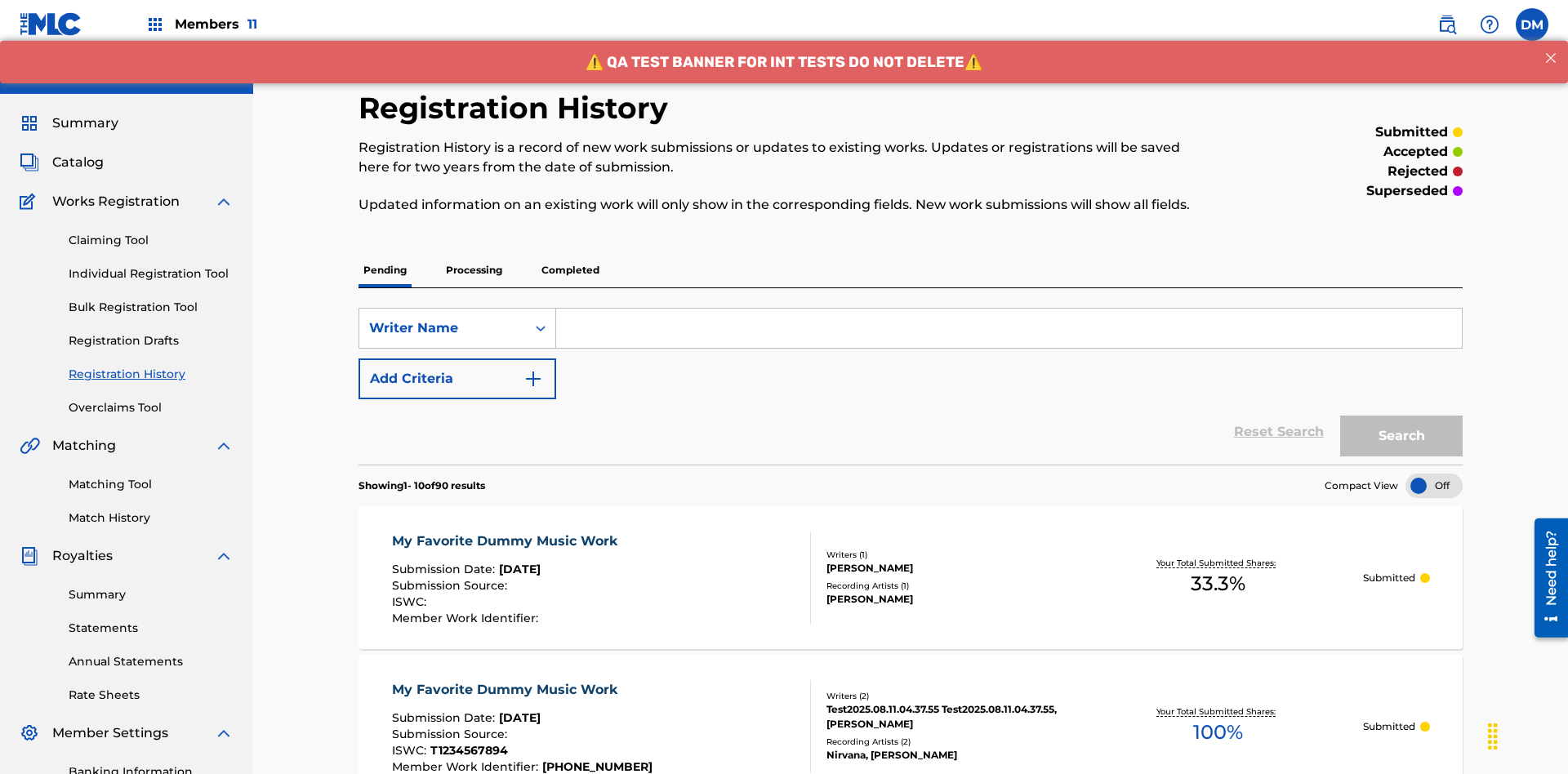
click at [1008, 309] on input "Search Form" at bounding box center [1009, 329] width 906 height 39
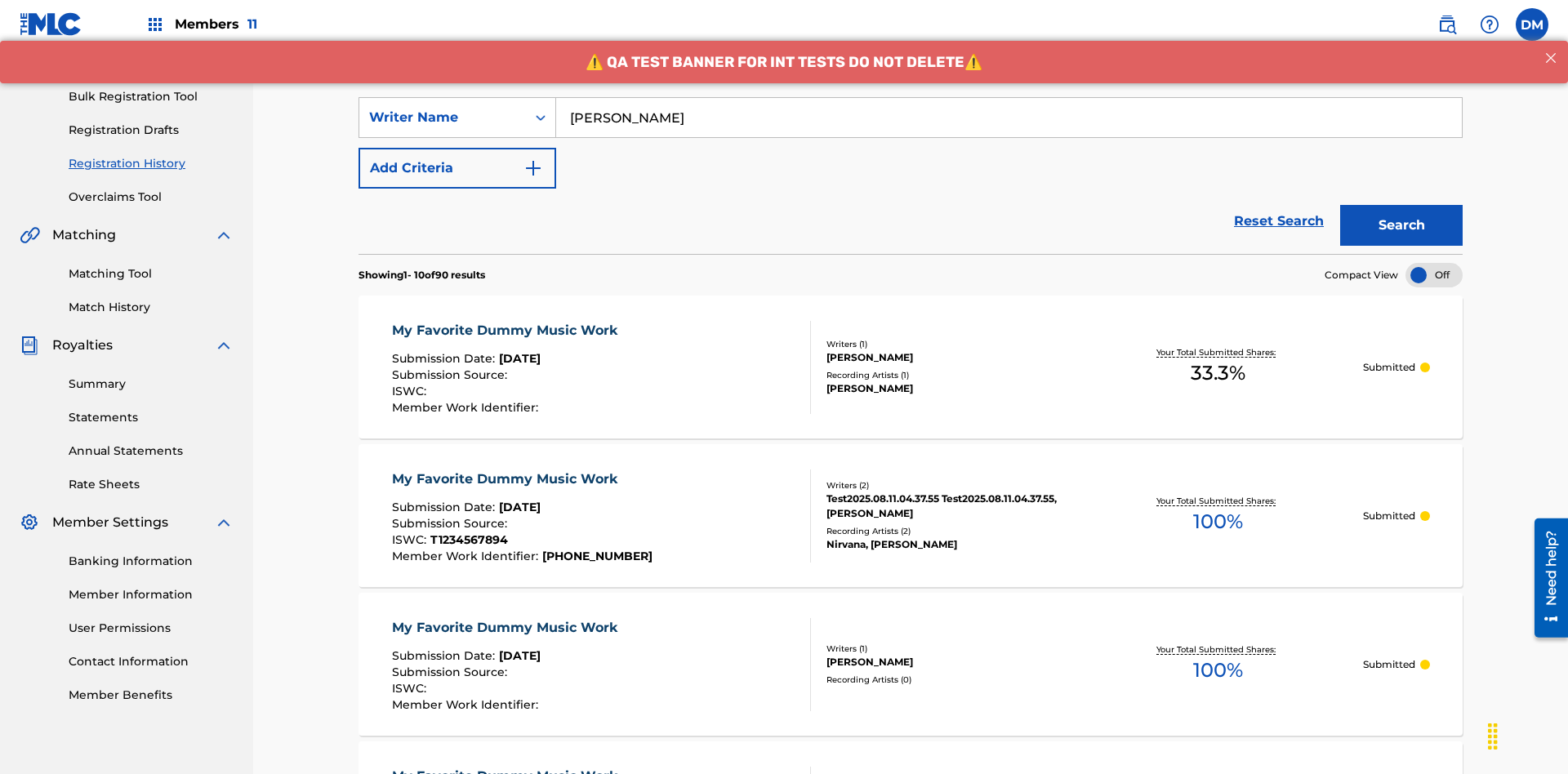
type input "BERKOWITZ"
click at [1401, 205] on button "Search" at bounding box center [1400, 225] width 122 height 41
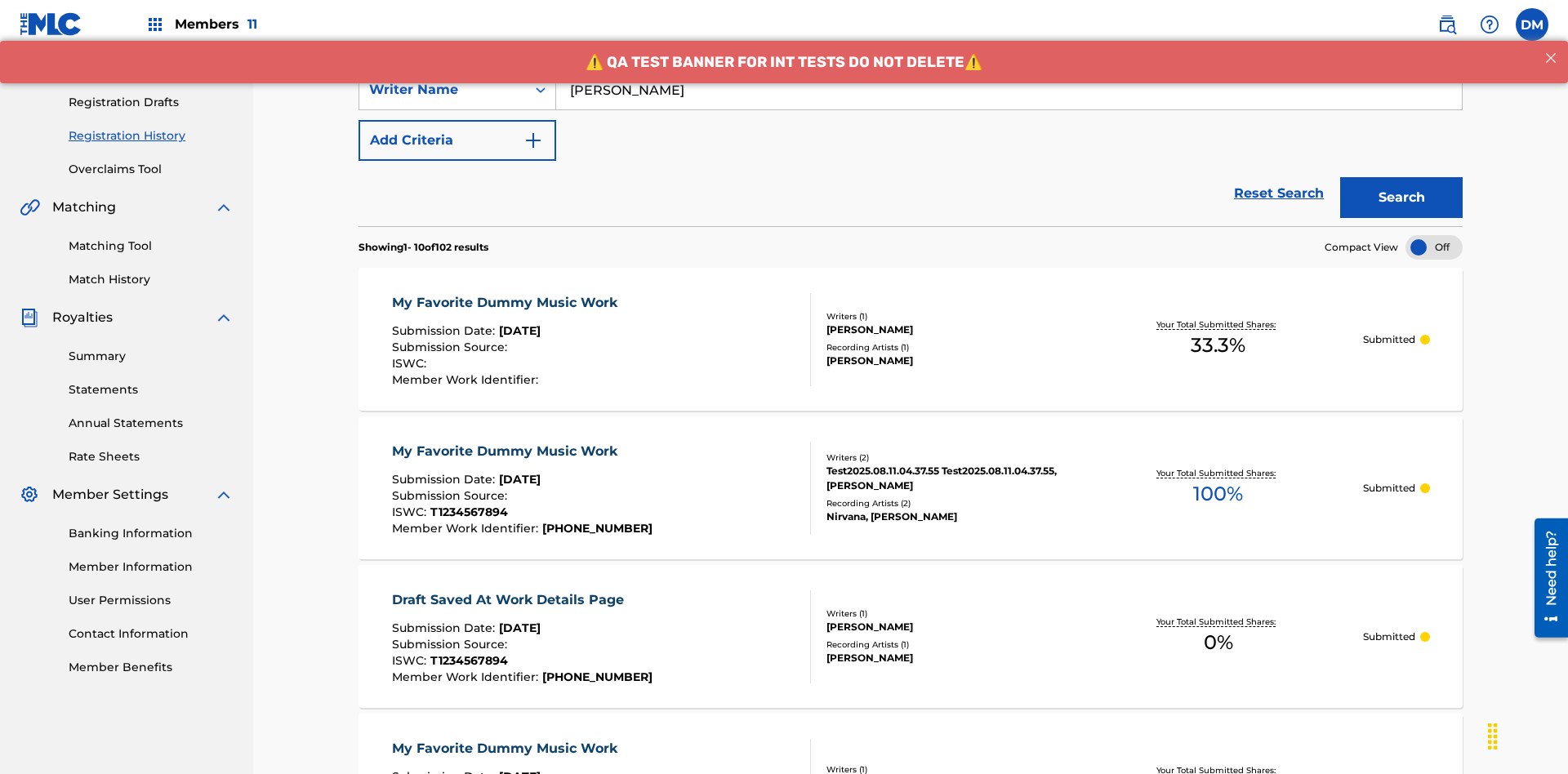
scroll to position [0, 0]
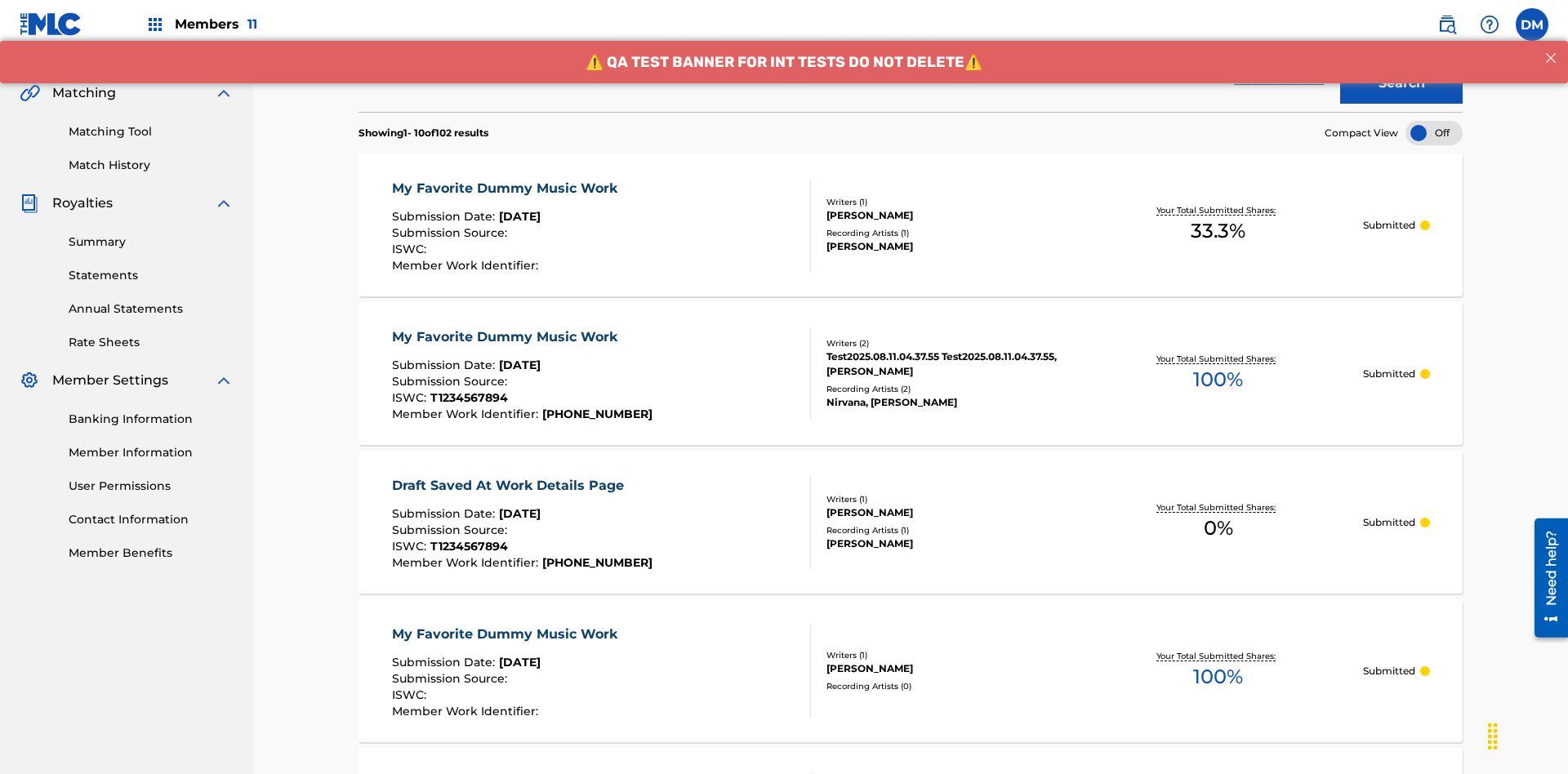
click at [506, 179] on div "My Favorite Dummy Music Work" at bounding box center [509, 189] width 233 height 20
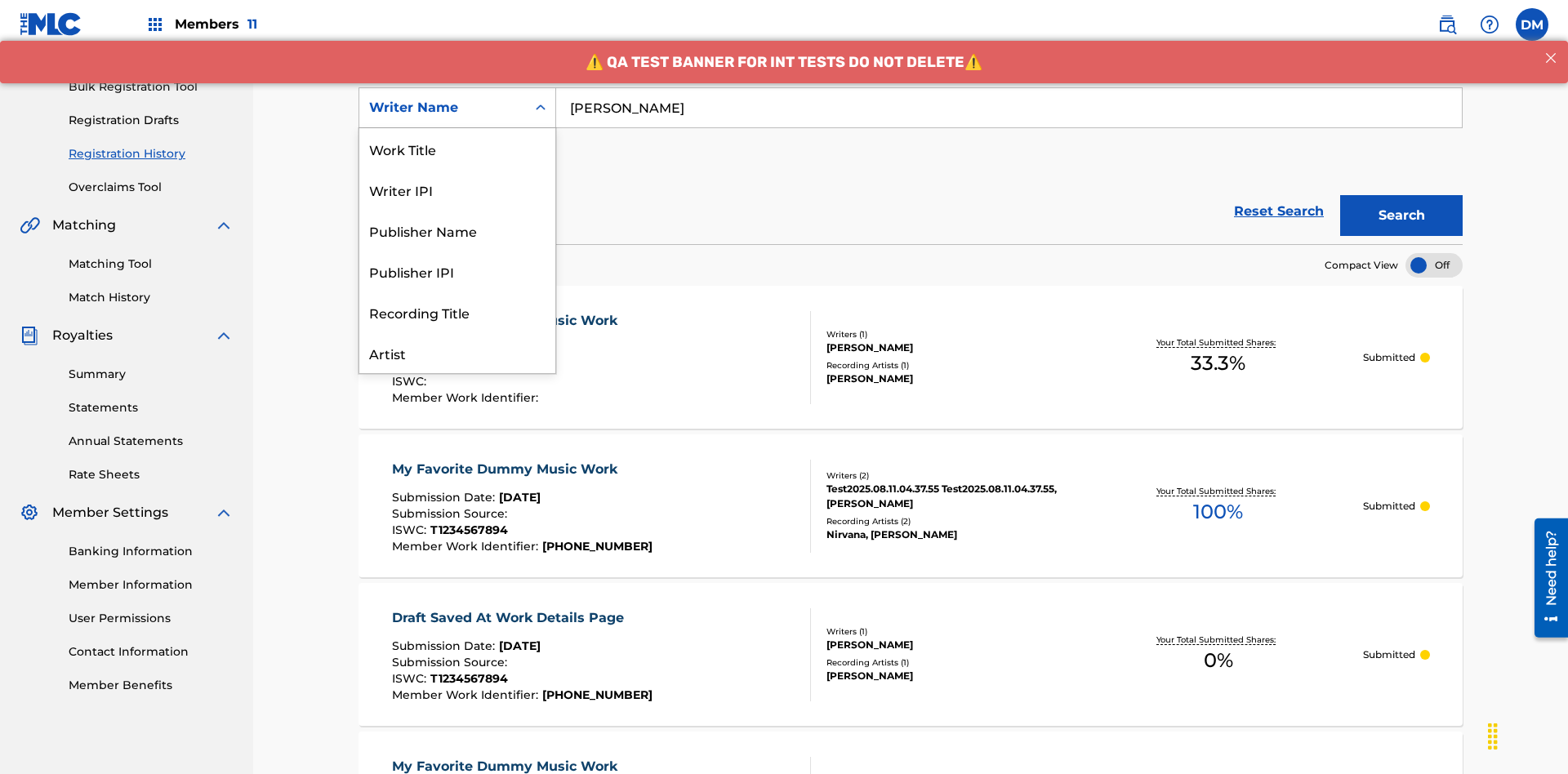
scroll to position [81, 0]
click at [457, 128] on div "Writer IPI" at bounding box center [457, 108] width 196 height 41
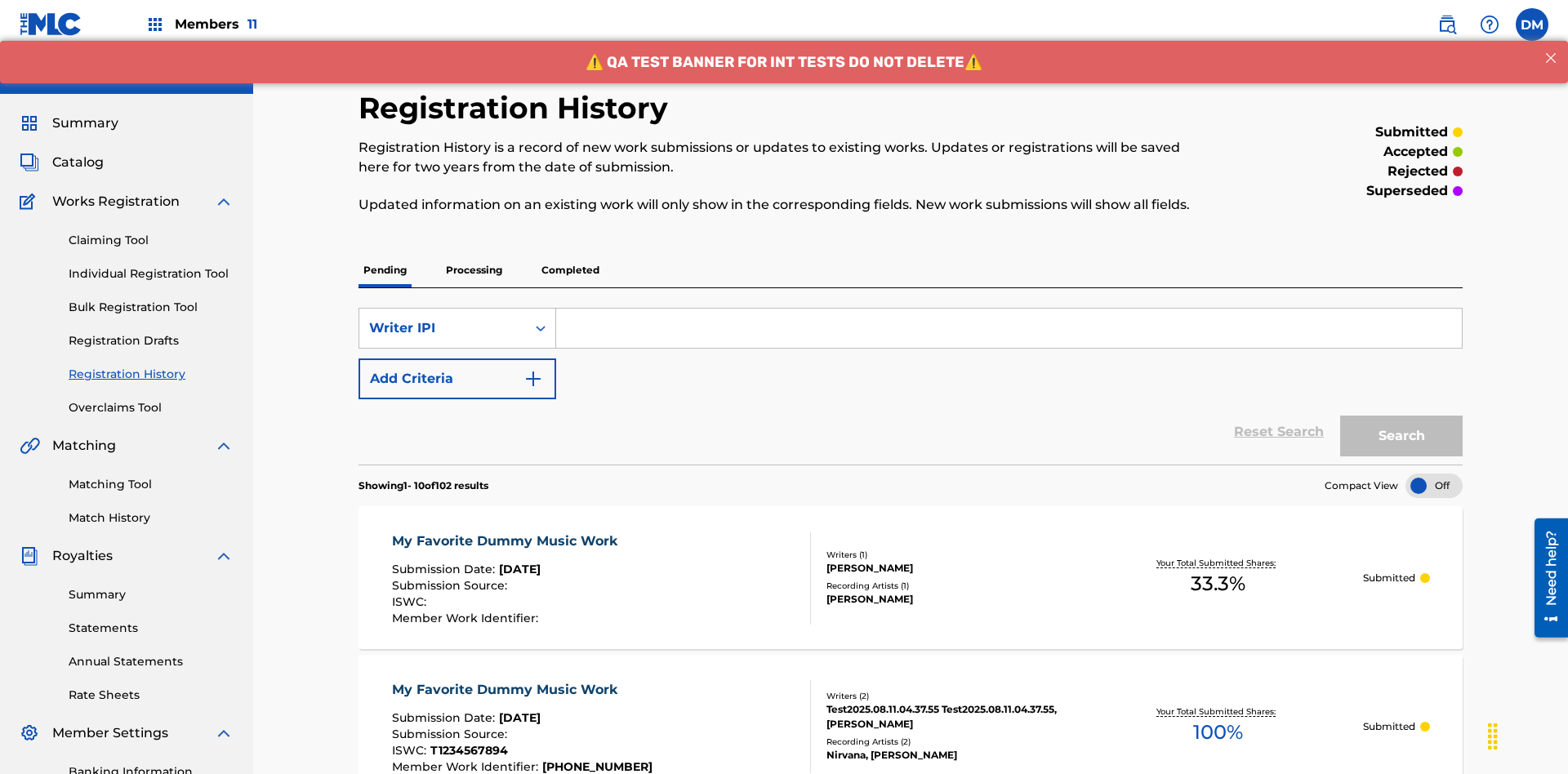
click at [1008, 309] on input "Search Form" at bounding box center [1009, 329] width 906 height 39
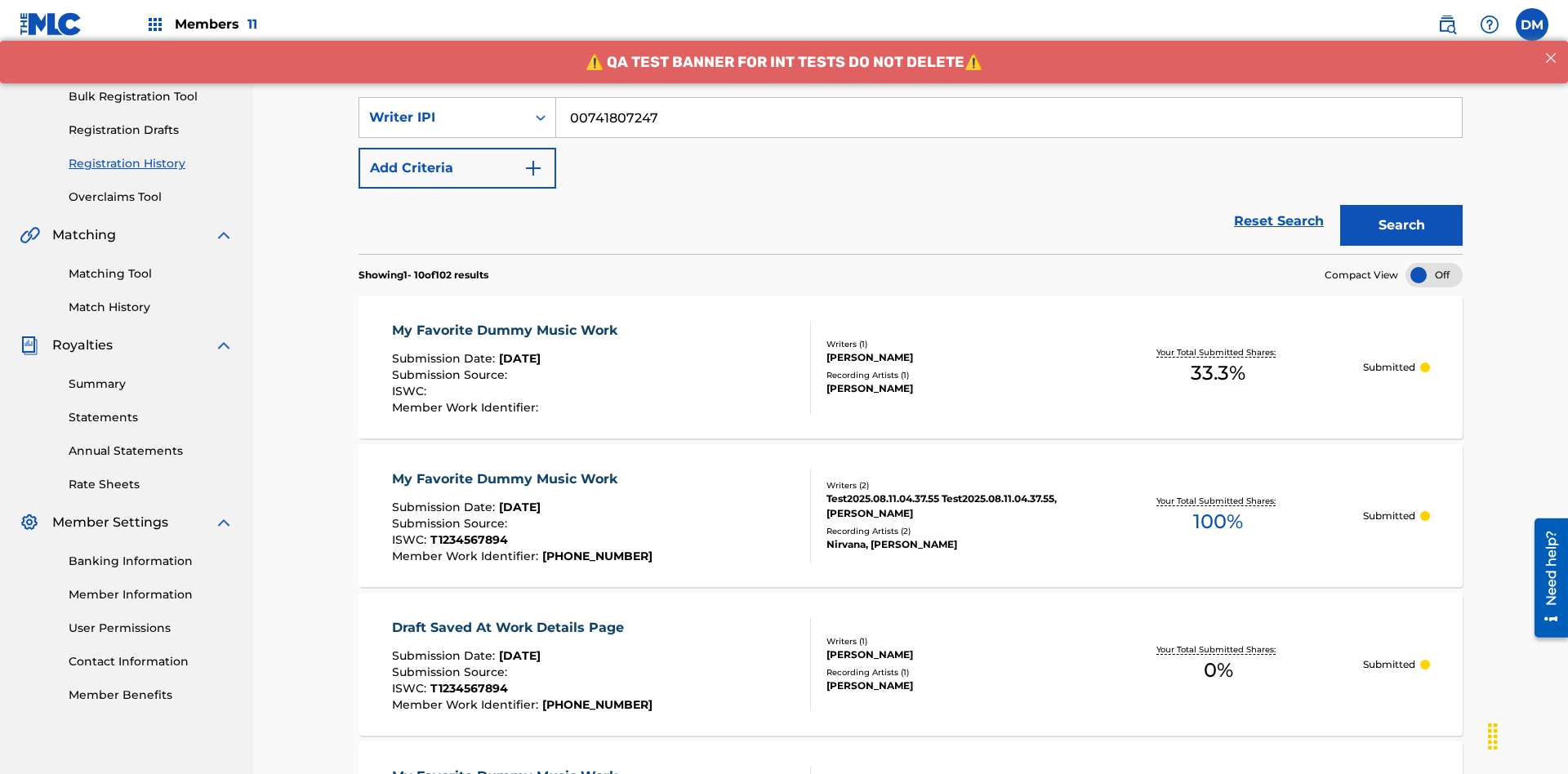
type input "00741807247"
click at [1401, 205] on button "Search" at bounding box center [1400, 225] width 122 height 41
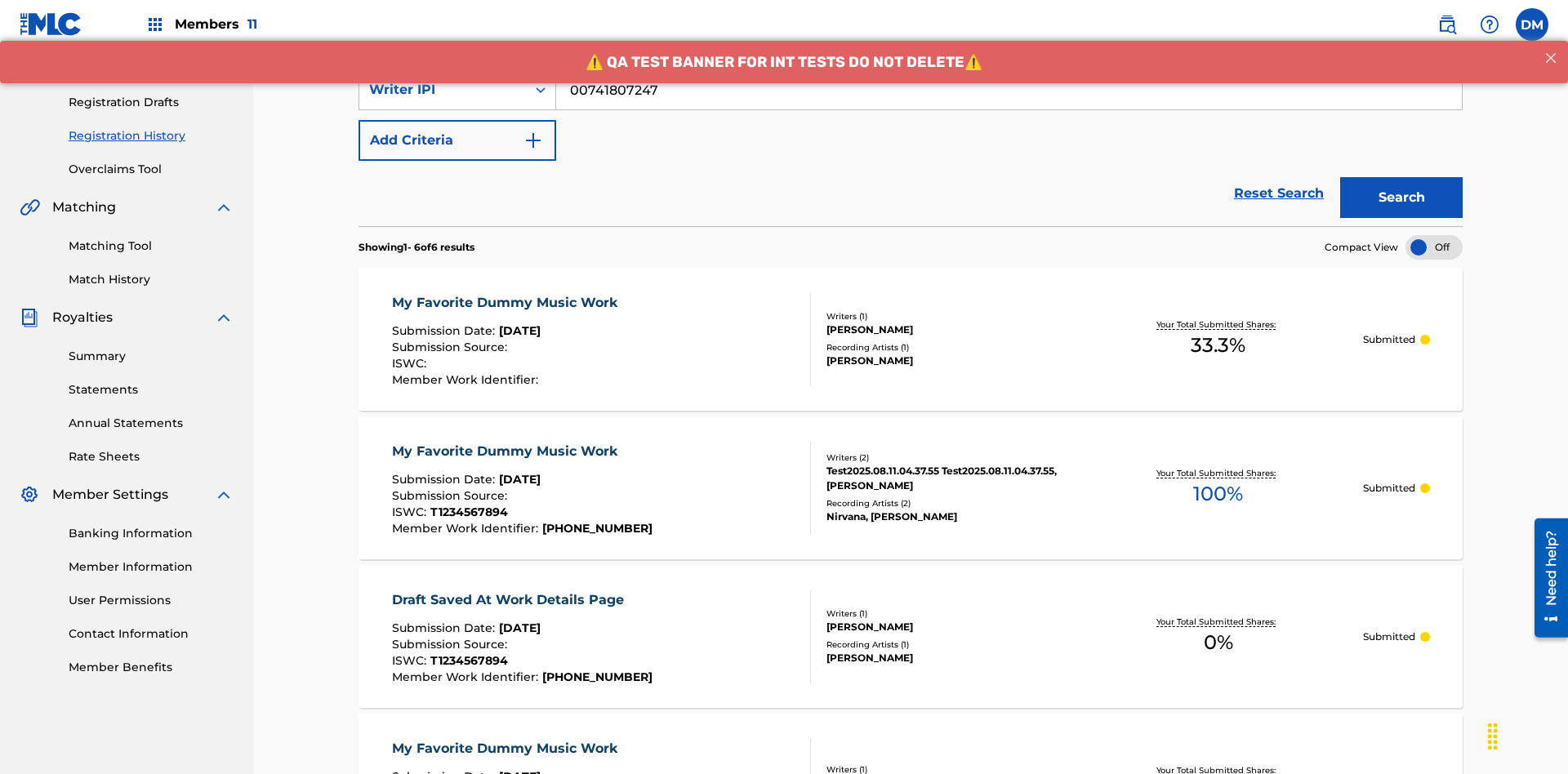
click at [506, 293] on div "My Favorite Dummy Music Work" at bounding box center [509, 303] width 233 height 20
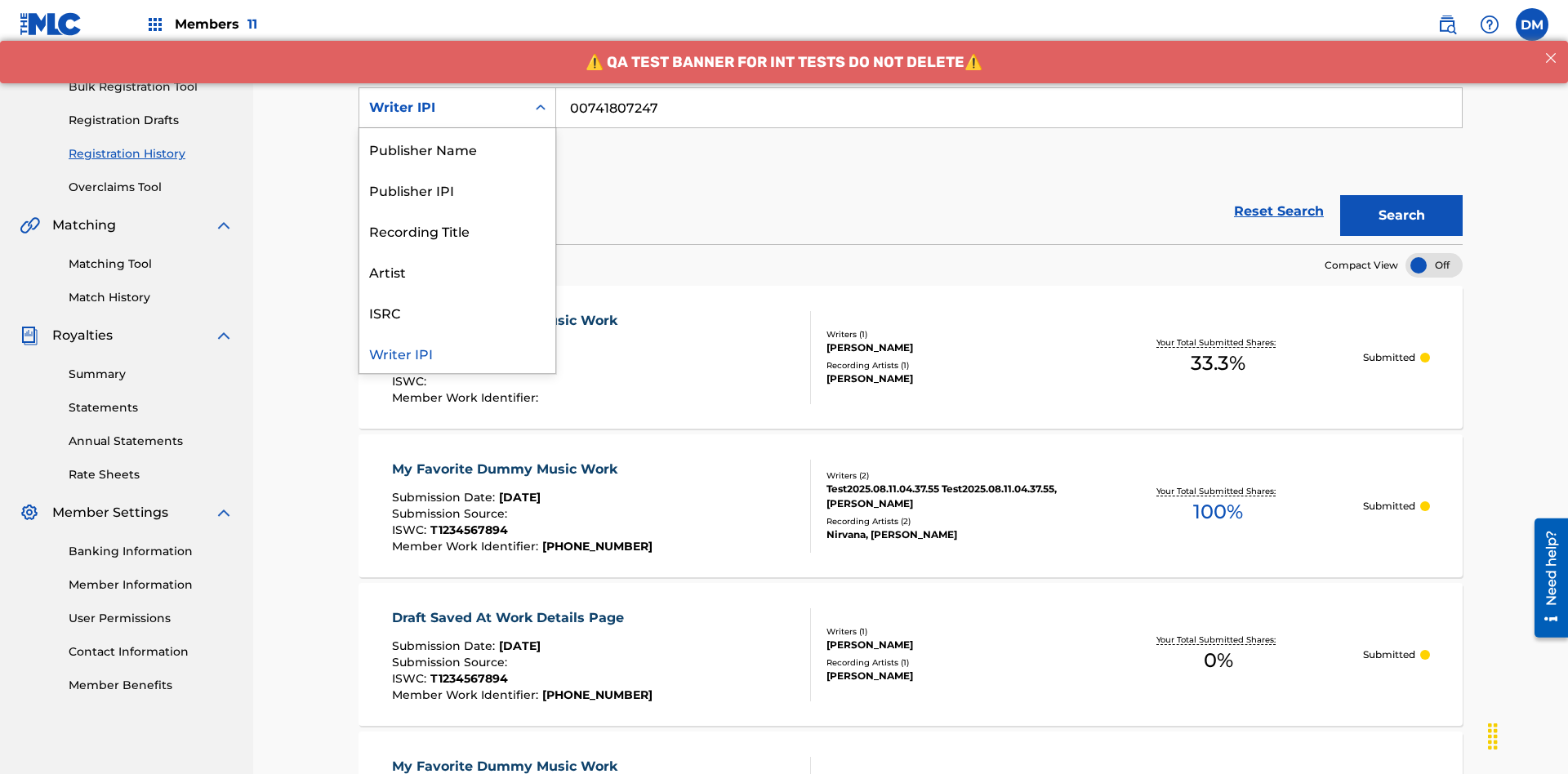
click at [457, 149] on div "Publisher Name" at bounding box center [457, 149] width 196 height 41
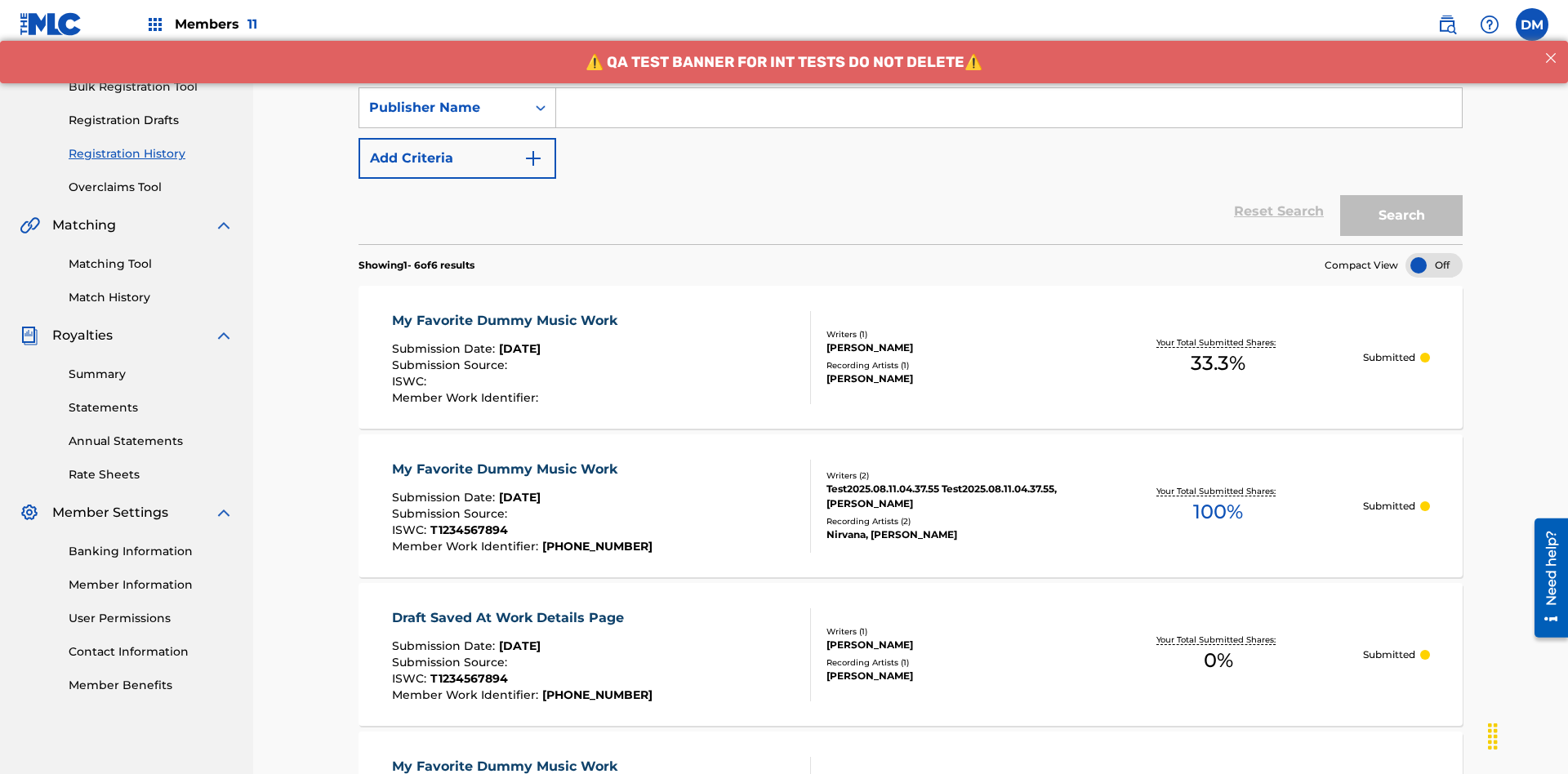
click at [1008, 117] on input "Search Form" at bounding box center [1009, 108] width 906 height 39
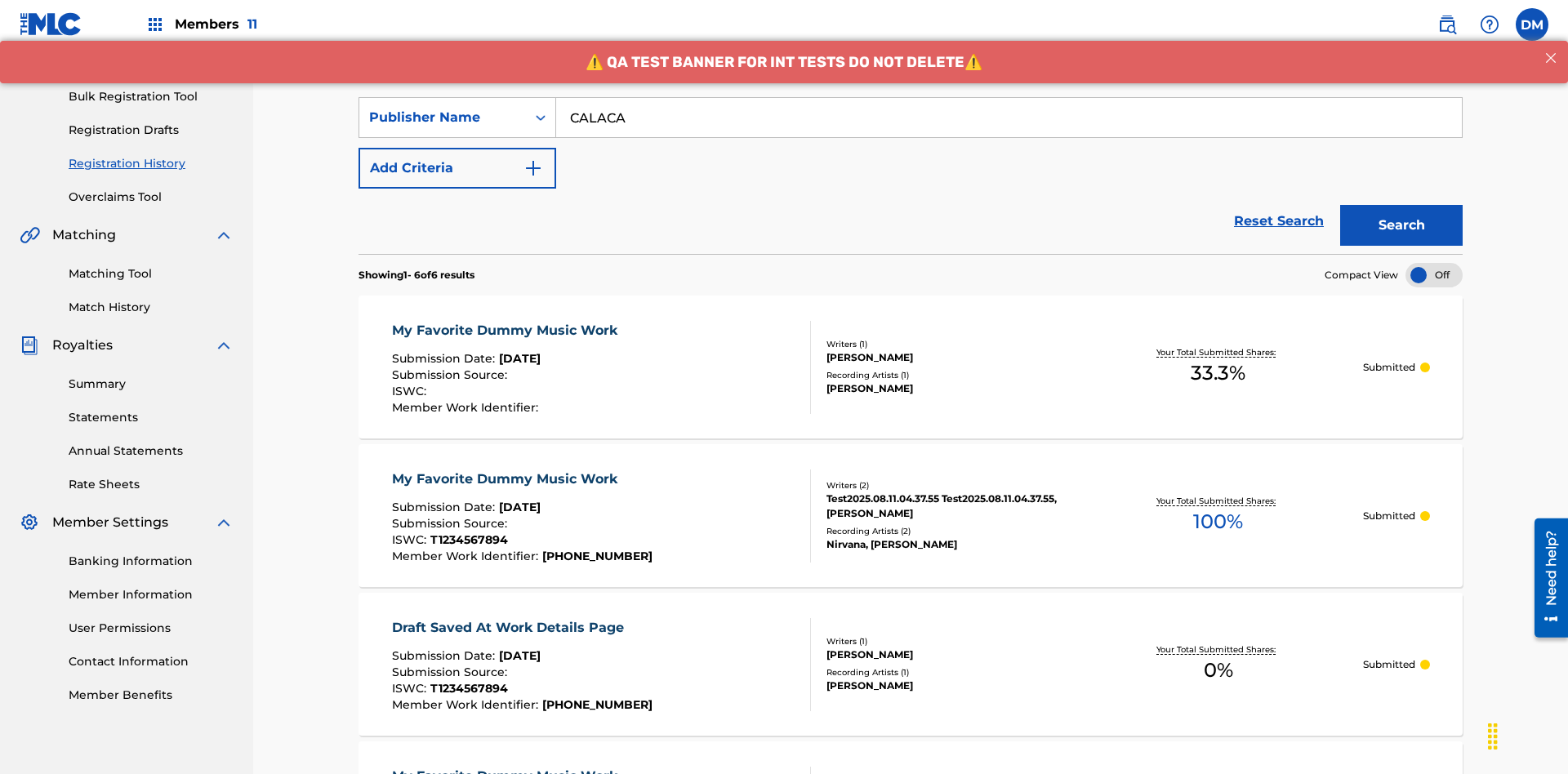
type input "CALACA"
click at [1401, 205] on button "Search" at bounding box center [1400, 225] width 122 height 41
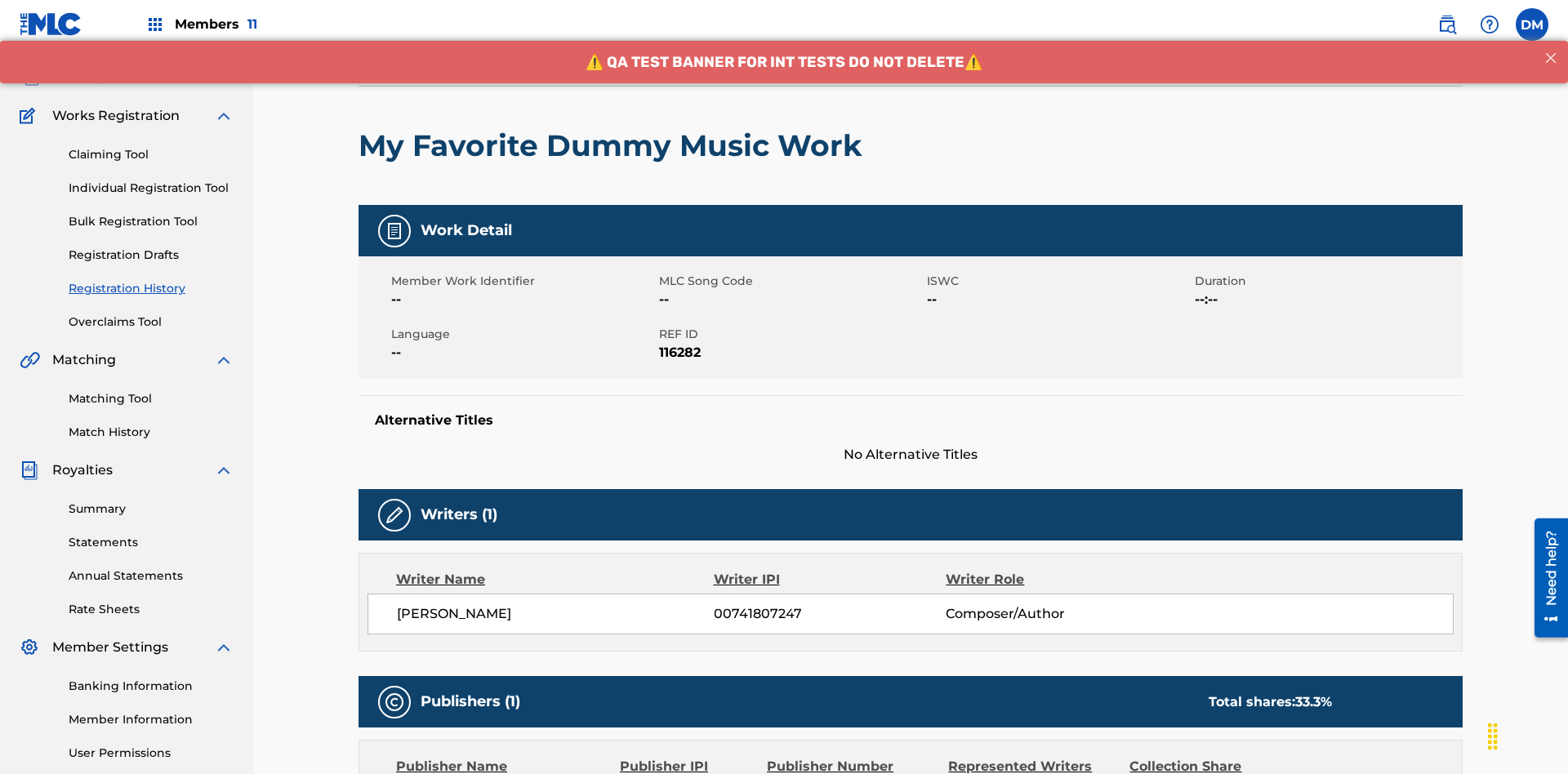
click at [408, 65] on button "< Back" at bounding box center [407, 45] width 98 height 41
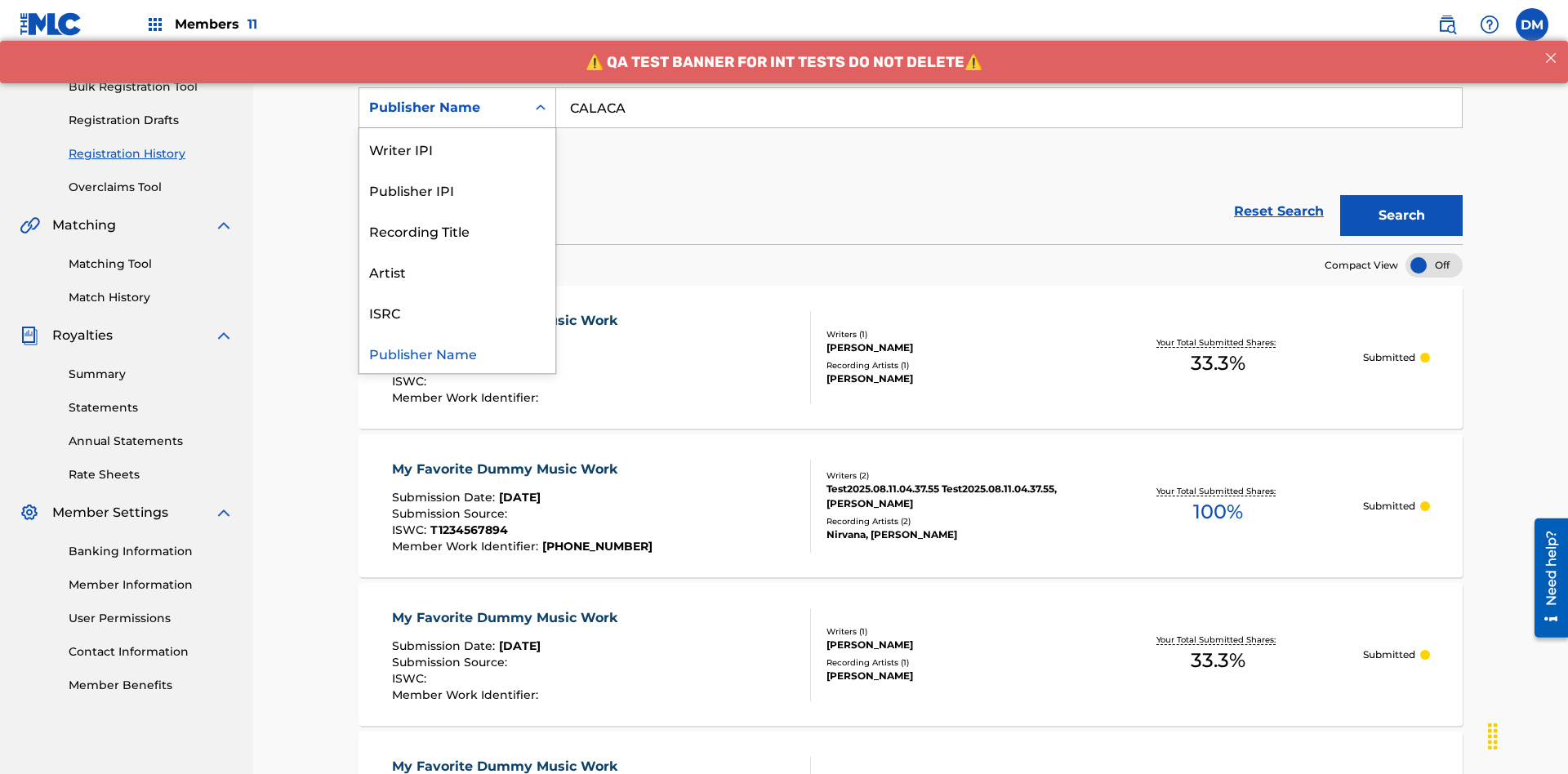
click at [457, 189] on div "Publisher IPI" at bounding box center [457, 190] width 196 height 41
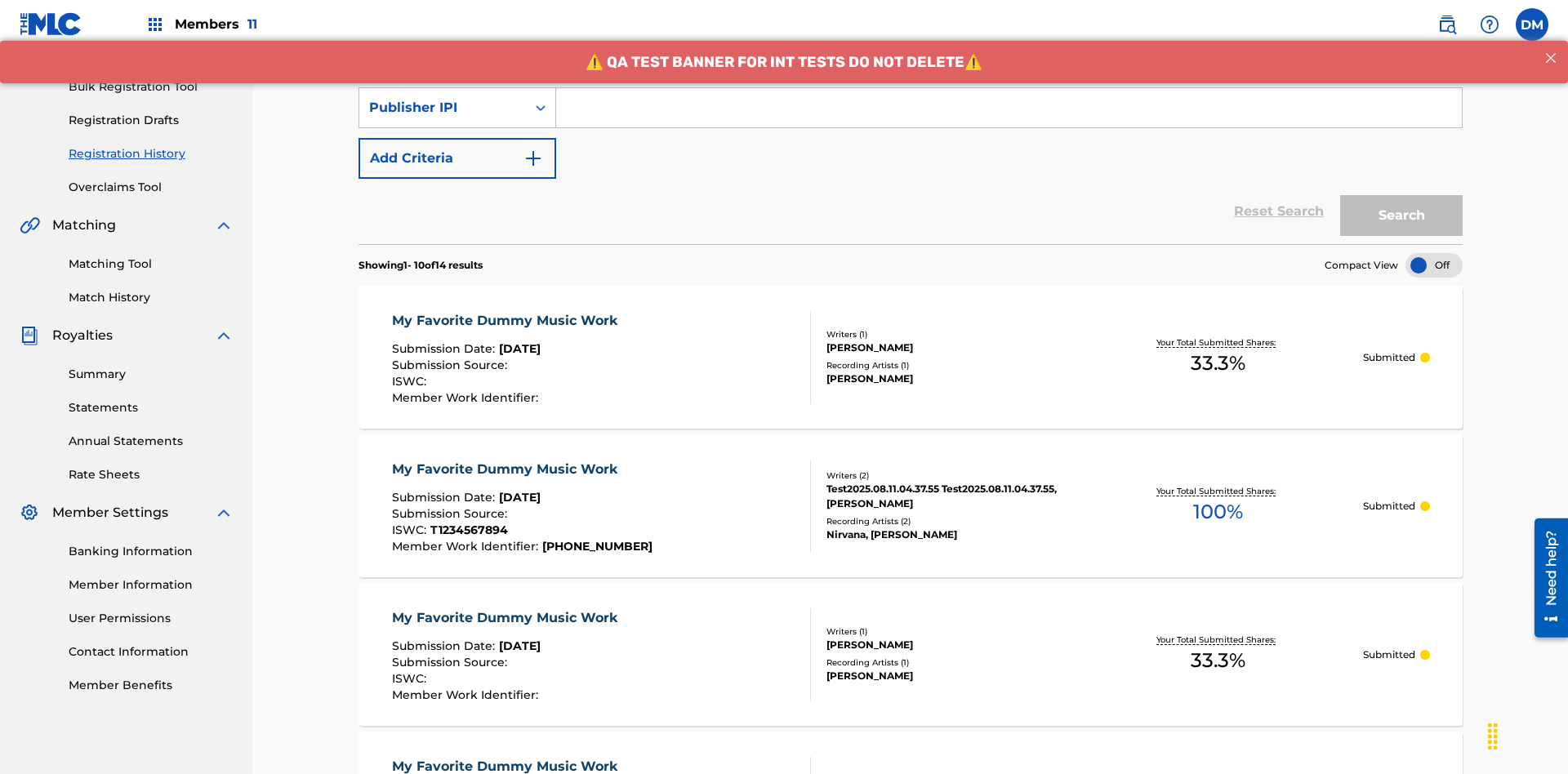
click at [1008, 117] on input "Search Form" at bounding box center [1009, 108] width 906 height 39
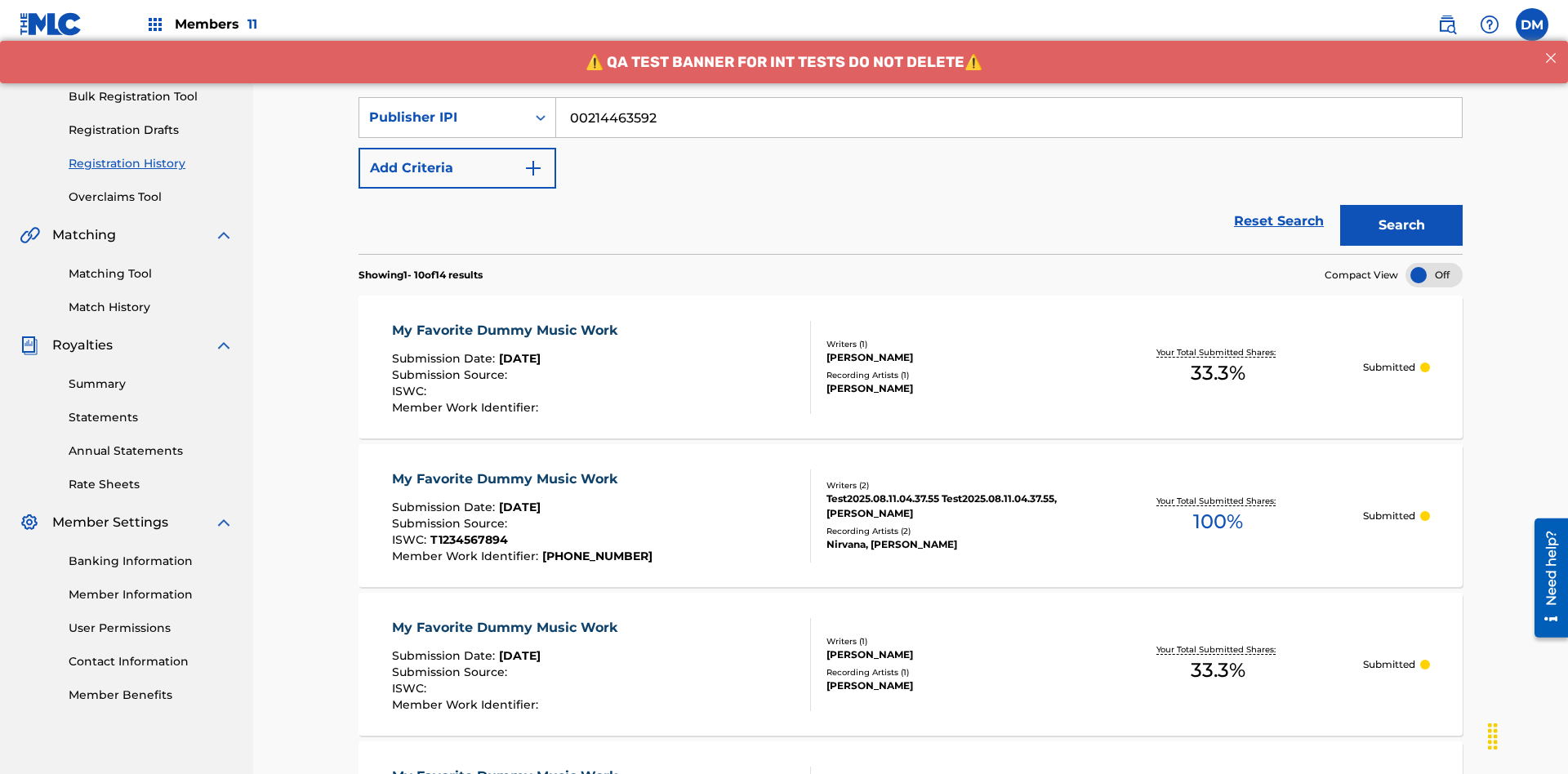
type input "00214463592"
click at [1401, 205] on button "Search" at bounding box center [1400, 225] width 122 height 41
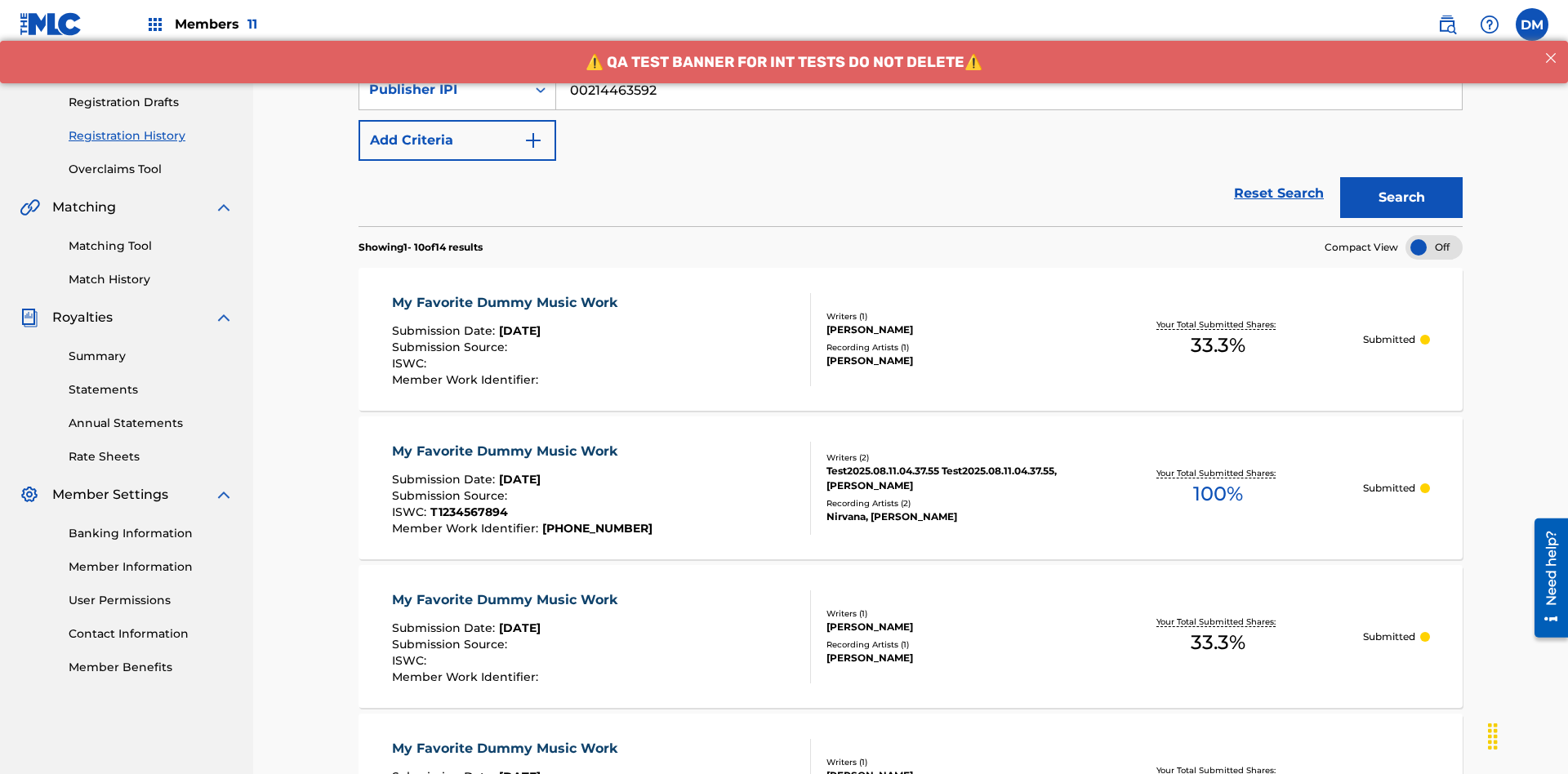
click at [506, 293] on div "My Favorite Dummy Music Work" at bounding box center [509, 303] width 233 height 20
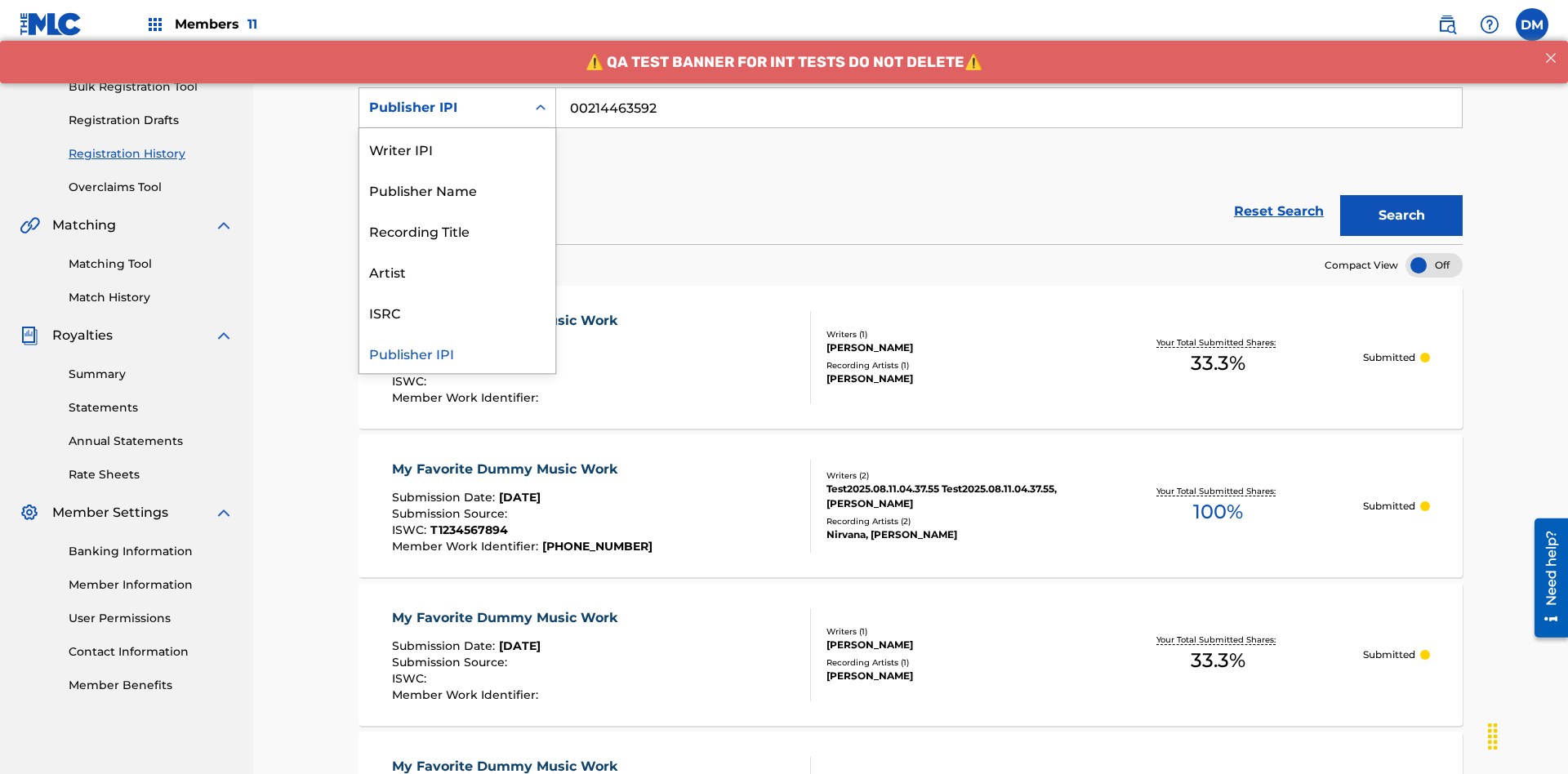
click at [457, 271] on div "Artist" at bounding box center [457, 271] width 196 height 41
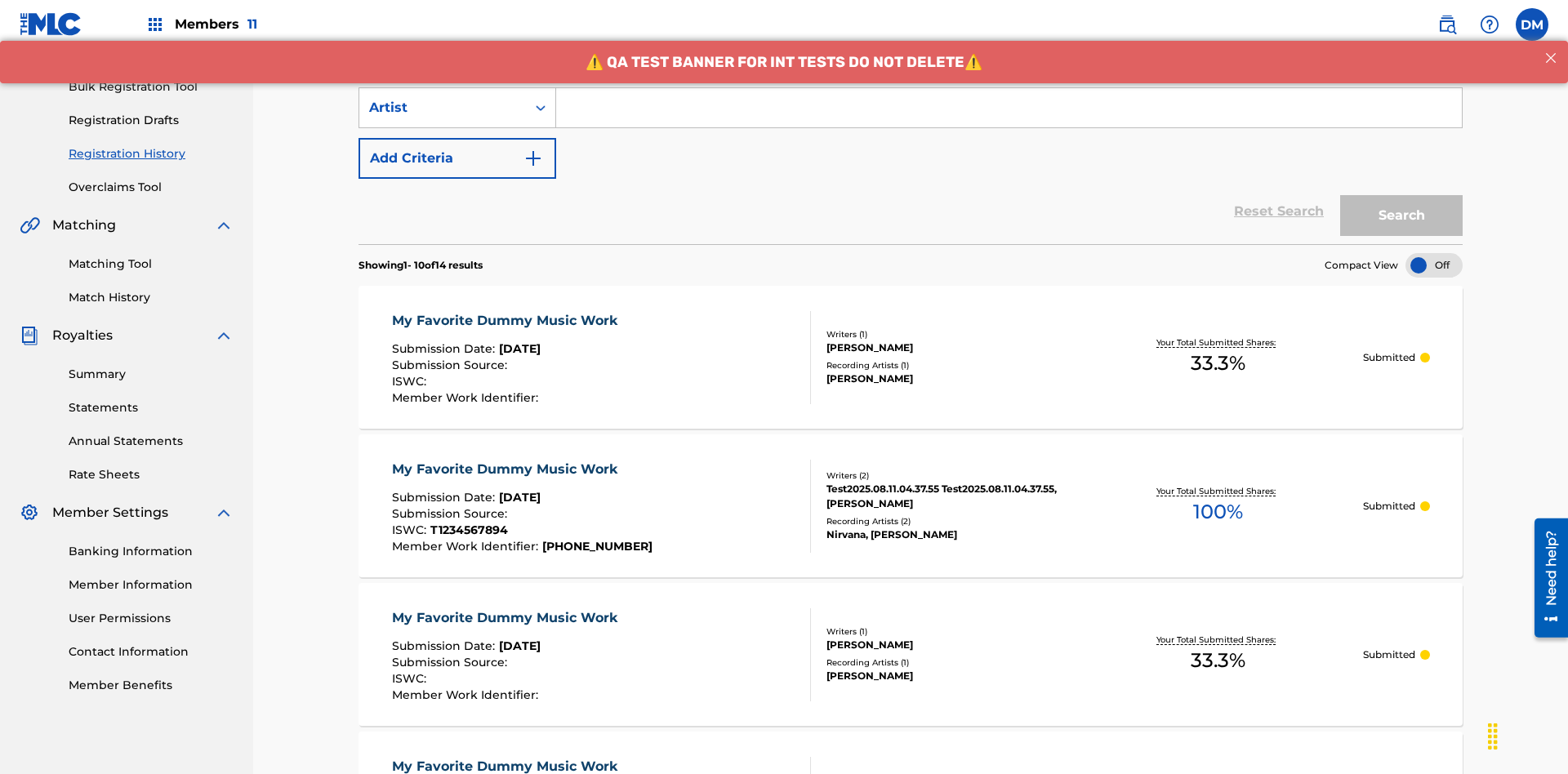
click at [1008, 117] on input "Search Form" at bounding box center [1009, 108] width 906 height 39
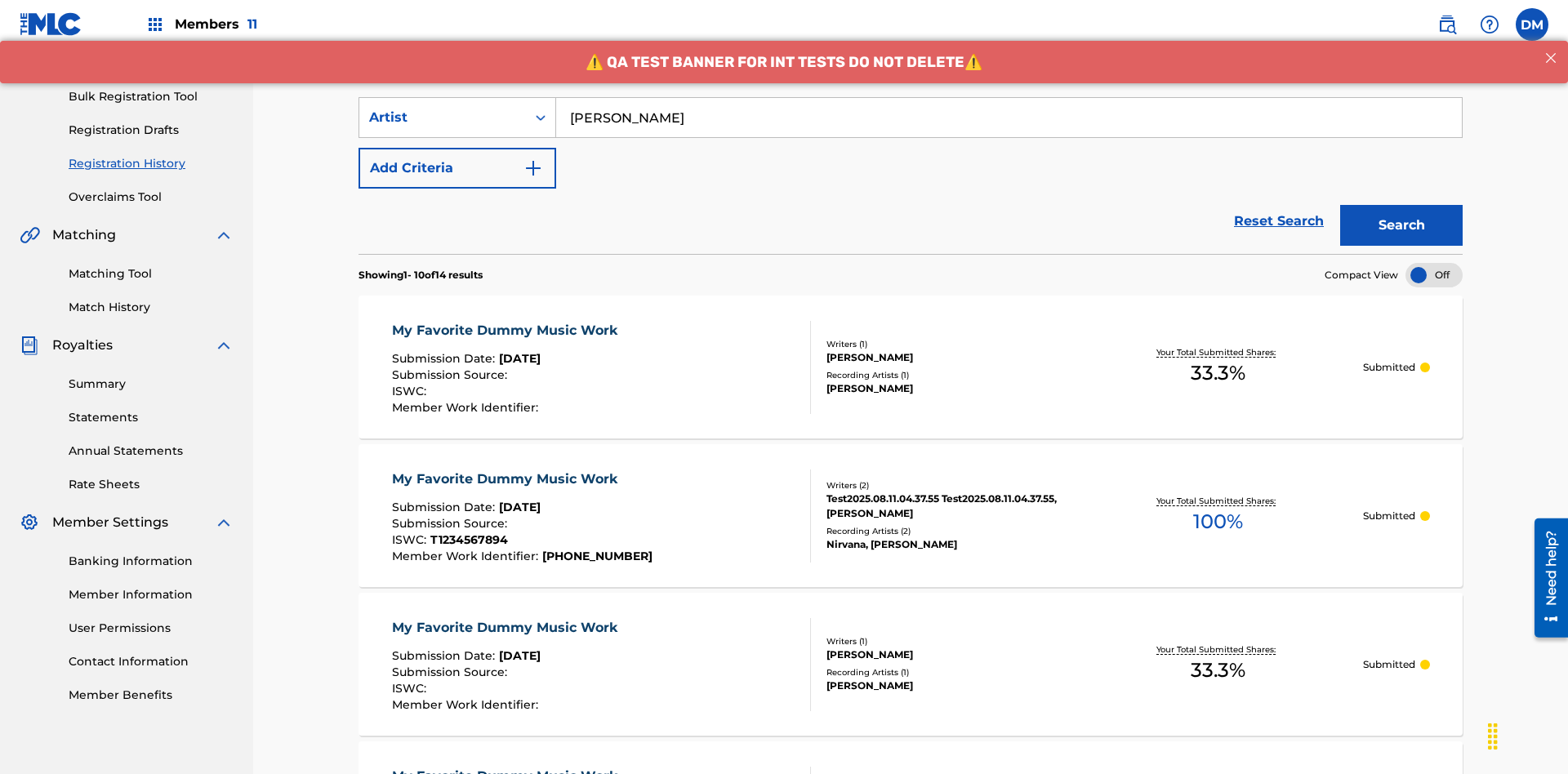
type input "Joe Lewis"
click at [1401, 205] on button "Search" at bounding box center [1400, 225] width 122 height 41
